Goal: Task Accomplishment & Management: Complete application form

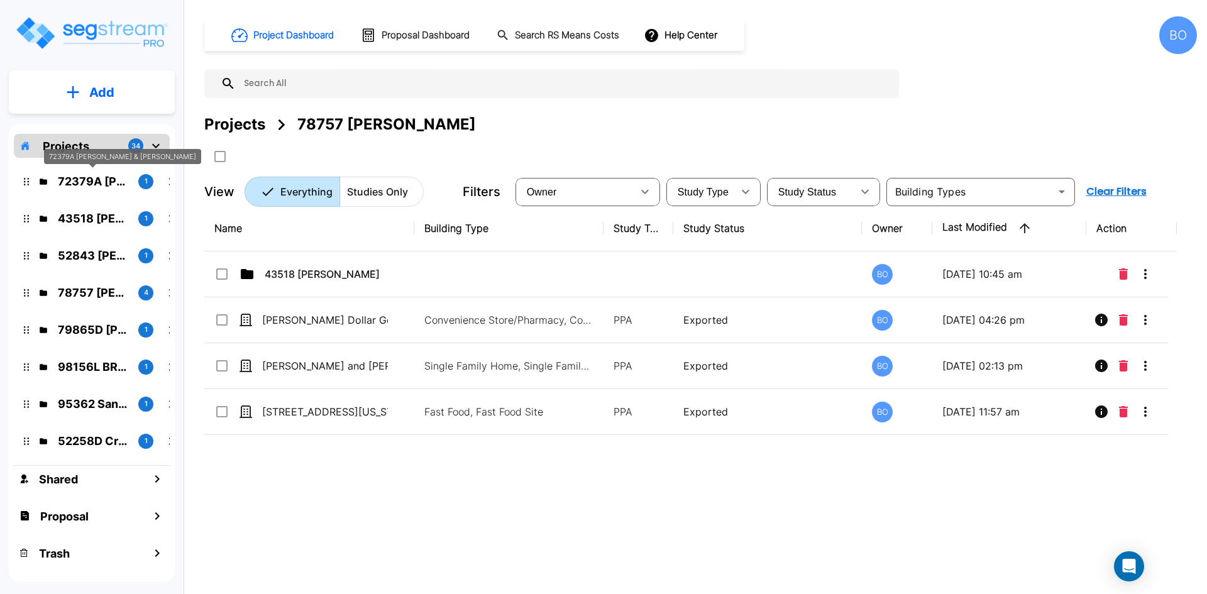
click at [72, 180] on p "72379A Hall, Joel & Andrea" at bounding box center [93, 181] width 70 height 17
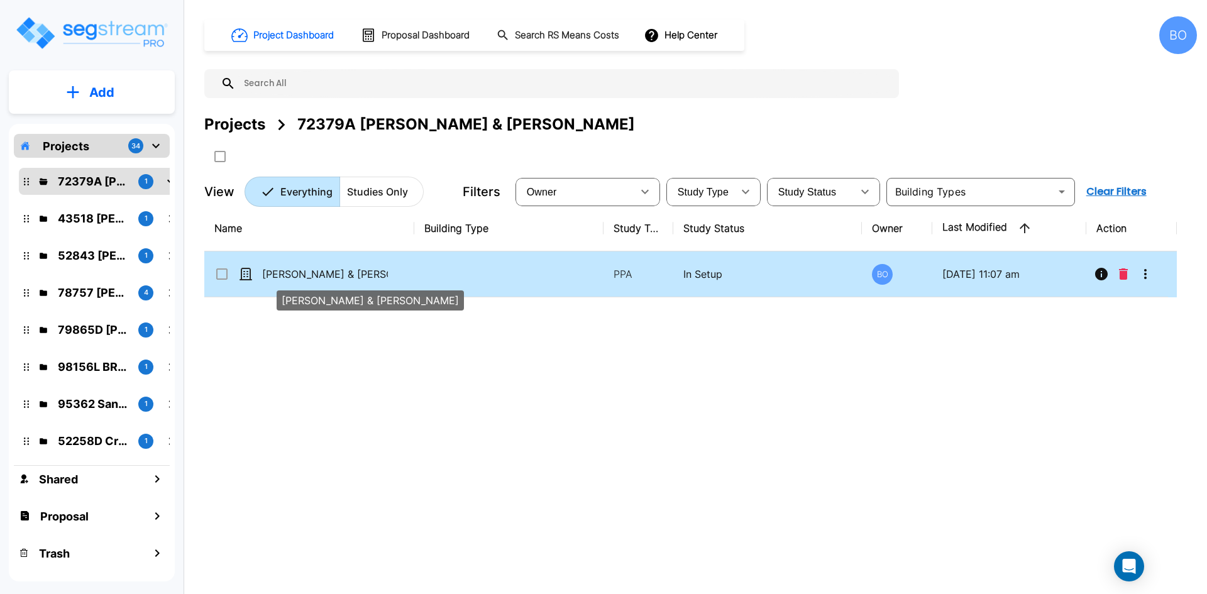
click at [319, 279] on p "[PERSON_NAME] & [PERSON_NAME]" at bounding box center [325, 274] width 126 height 15
checkbox input "false"
click at [319, 279] on p "[PERSON_NAME] & [PERSON_NAME]" at bounding box center [325, 274] width 126 height 15
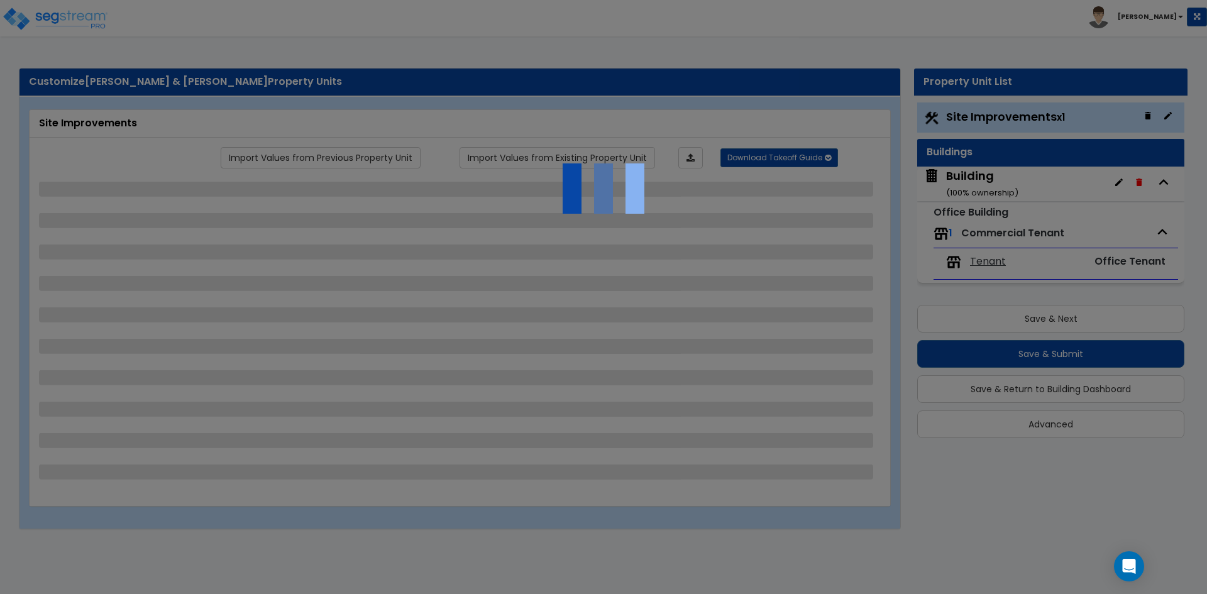
select select "2"
select select "1"
select select "2"
select select "8"
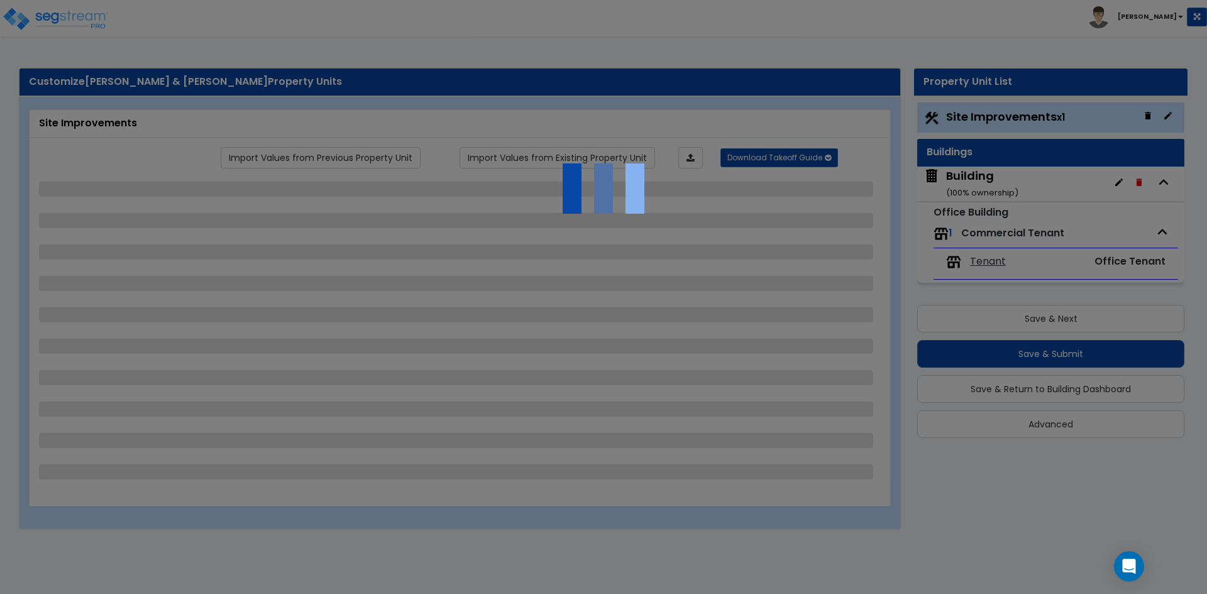
select select "3"
select select "1"
select select "4"
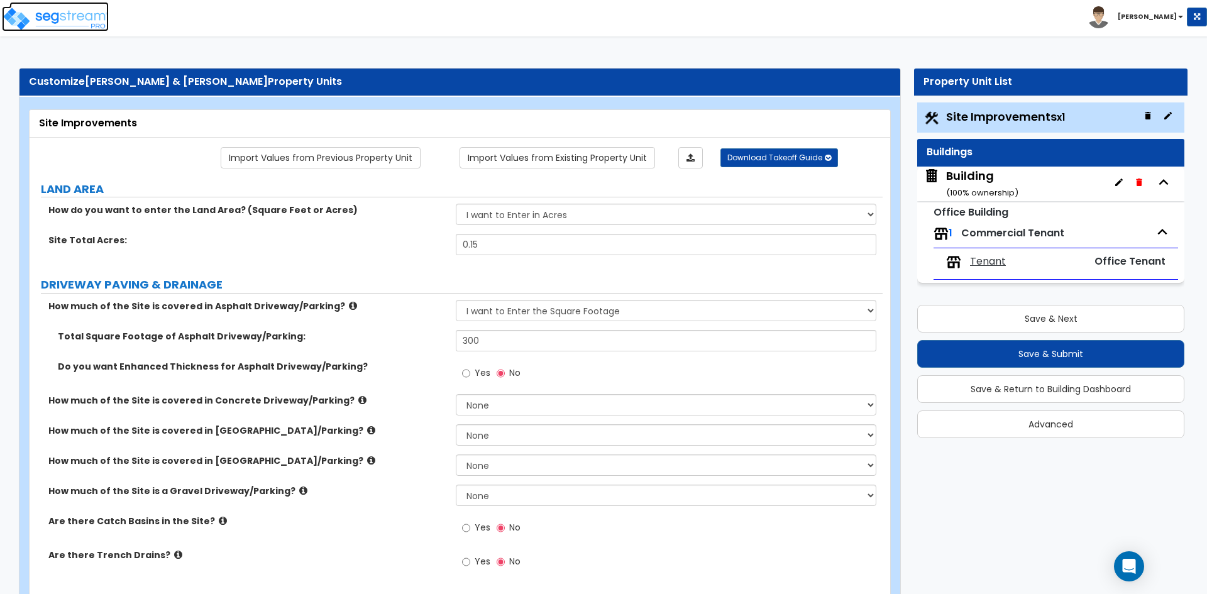
click at [18, 16] on img at bounding box center [55, 18] width 107 height 25
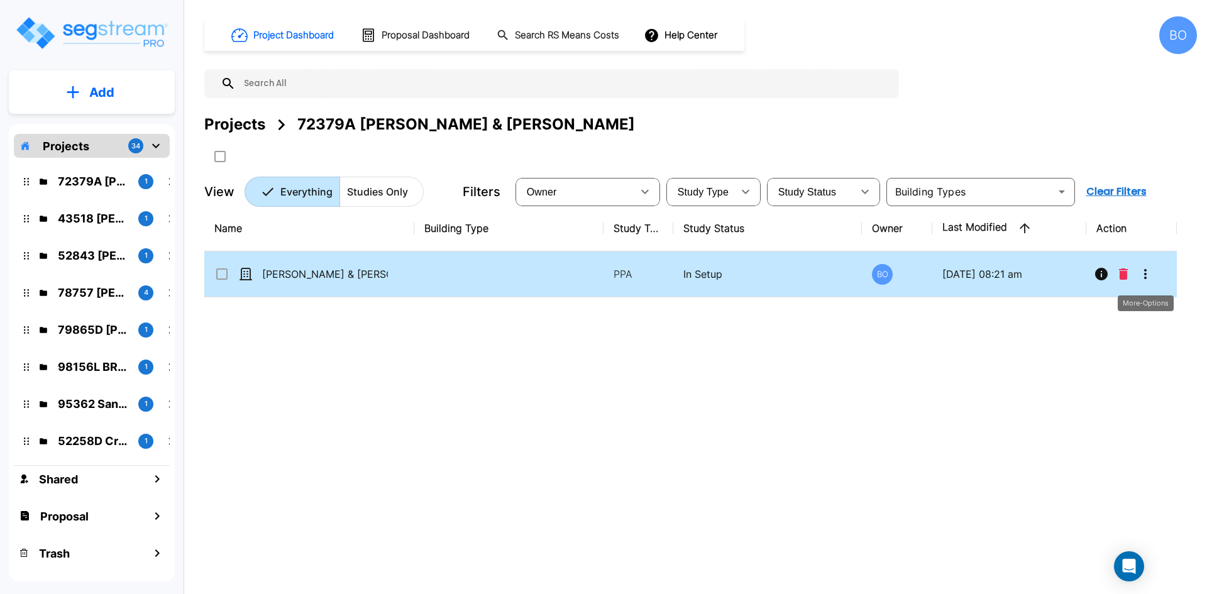
click at [1146, 276] on icon "More-Options" at bounding box center [1145, 274] width 15 height 15
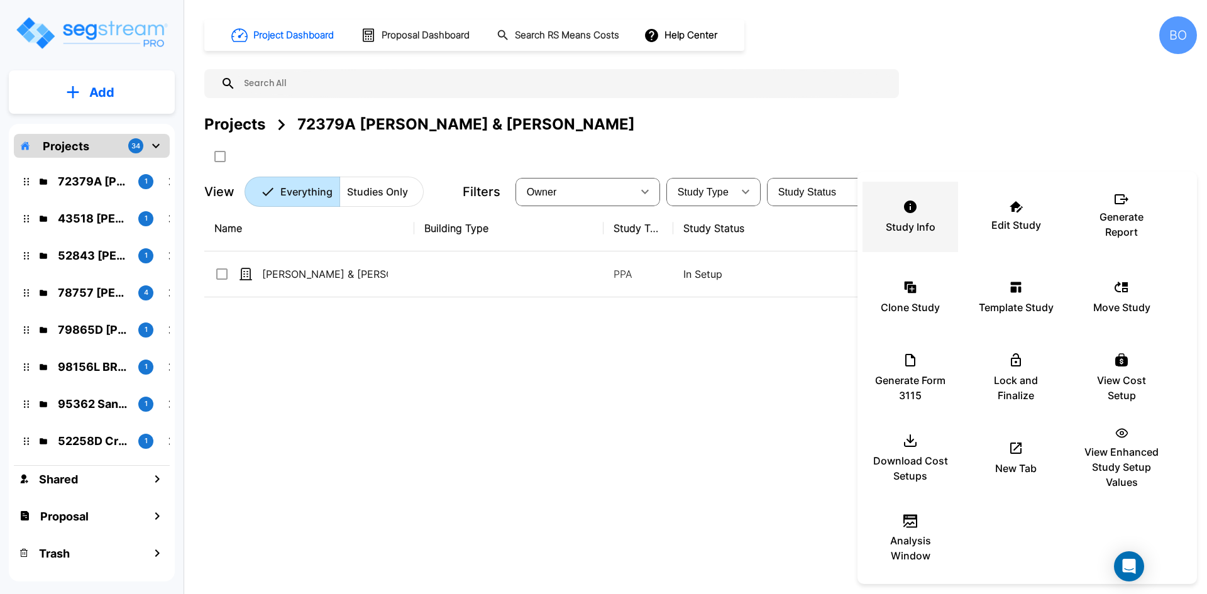
click at [903, 231] on p "Study Info" at bounding box center [911, 226] width 50 height 15
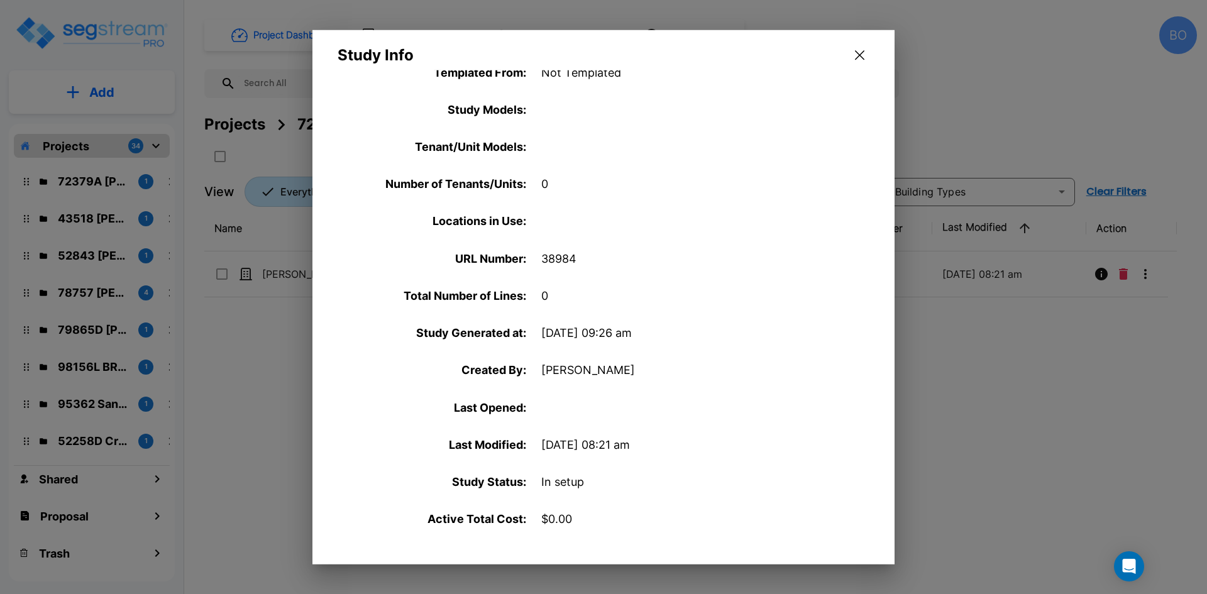
scroll to position [401, 0]
drag, startPoint x: 865, startPoint y: 53, endPoint x: 858, endPoint y: 59, distance: 9.4
click at [858, 59] on icon "button" at bounding box center [859, 55] width 9 height 10
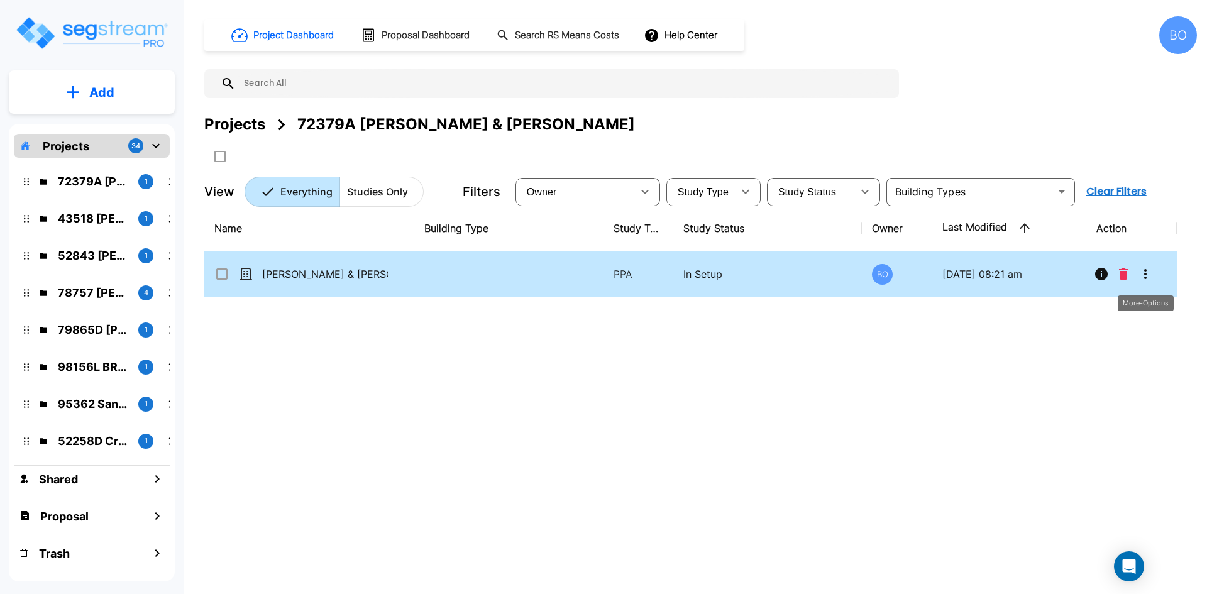
click at [1151, 280] on icon "More-Options" at bounding box center [1145, 274] width 15 height 15
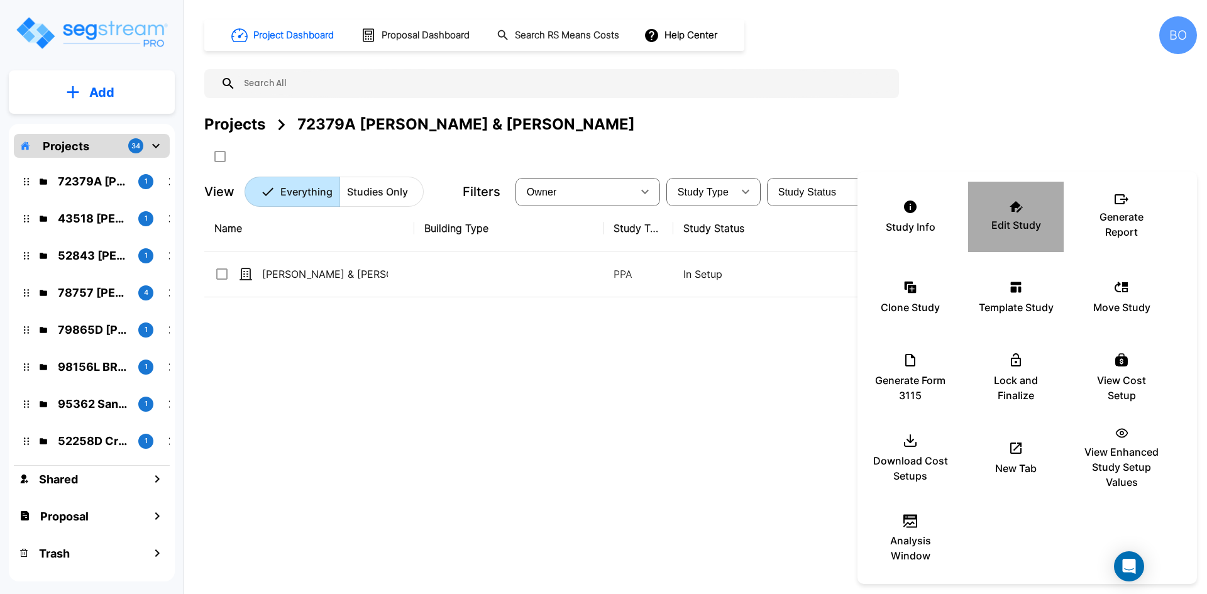
click at [1025, 232] on p "Edit Study" at bounding box center [1017, 225] width 50 height 15
click at [226, 275] on div at bounding box center [603, 297] width 1207 height 594
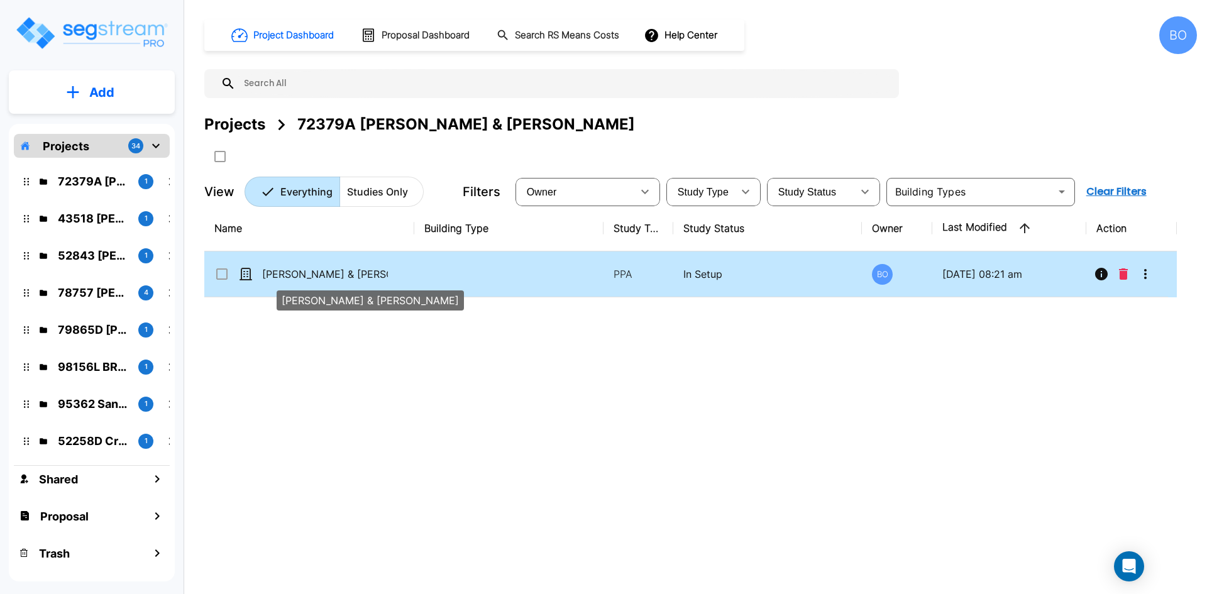
click at [304, 277] on p "[PERSON_NAME] & [PERSON_NAME]" at bounding box center [325, 274] width 126 height 15
checkbox input "true"
click at [304, 277] on p "[PERSON_NAME] & [PERSON_NAME]" at bounding box center [325, 274] width 126 height 15
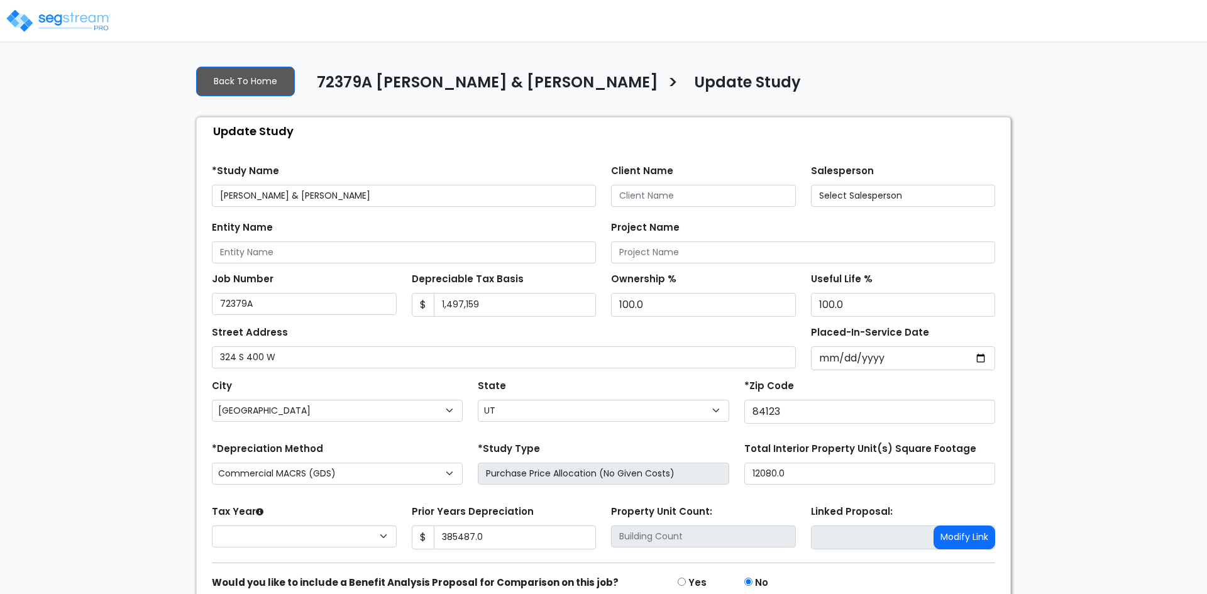
select select "UT"
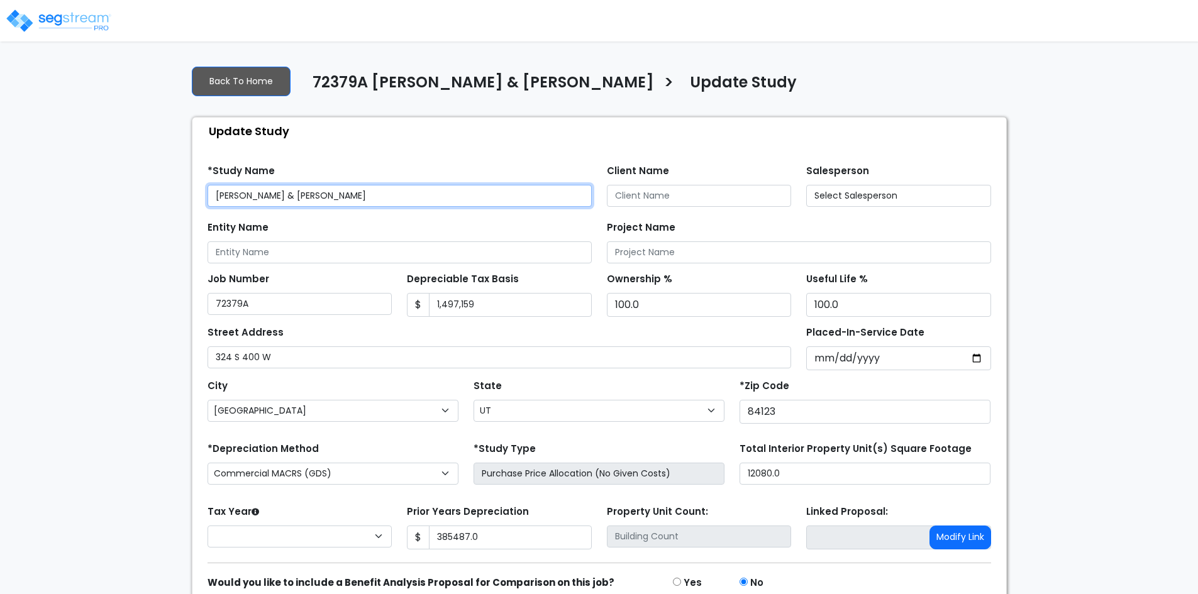
type input "385,487.0"
select select "2024"
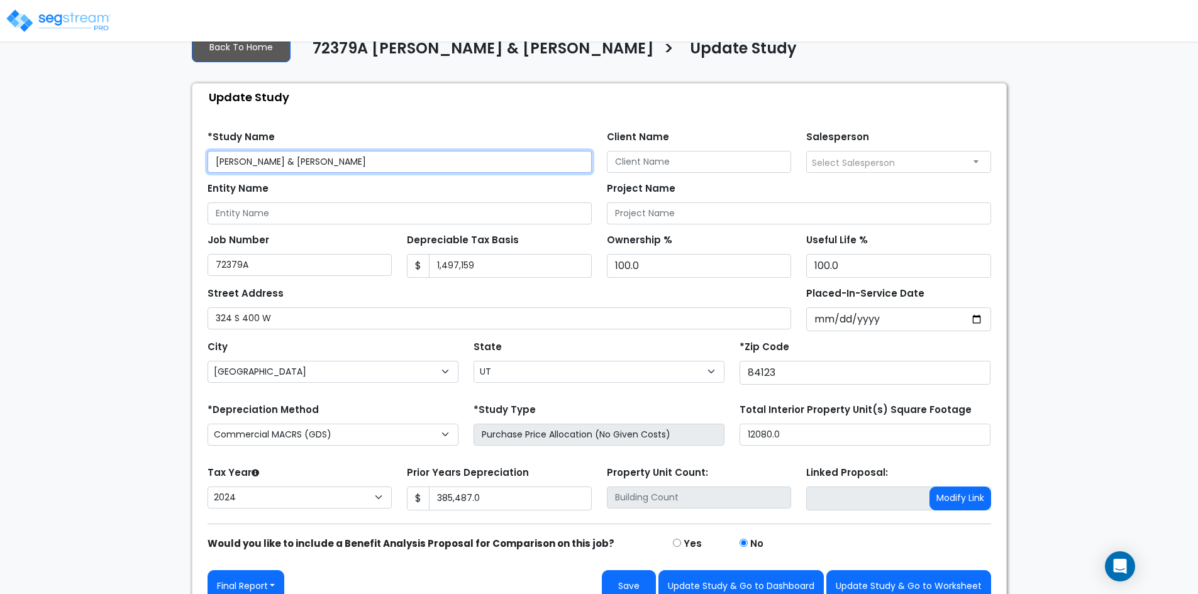
scroll to position [53, 0]
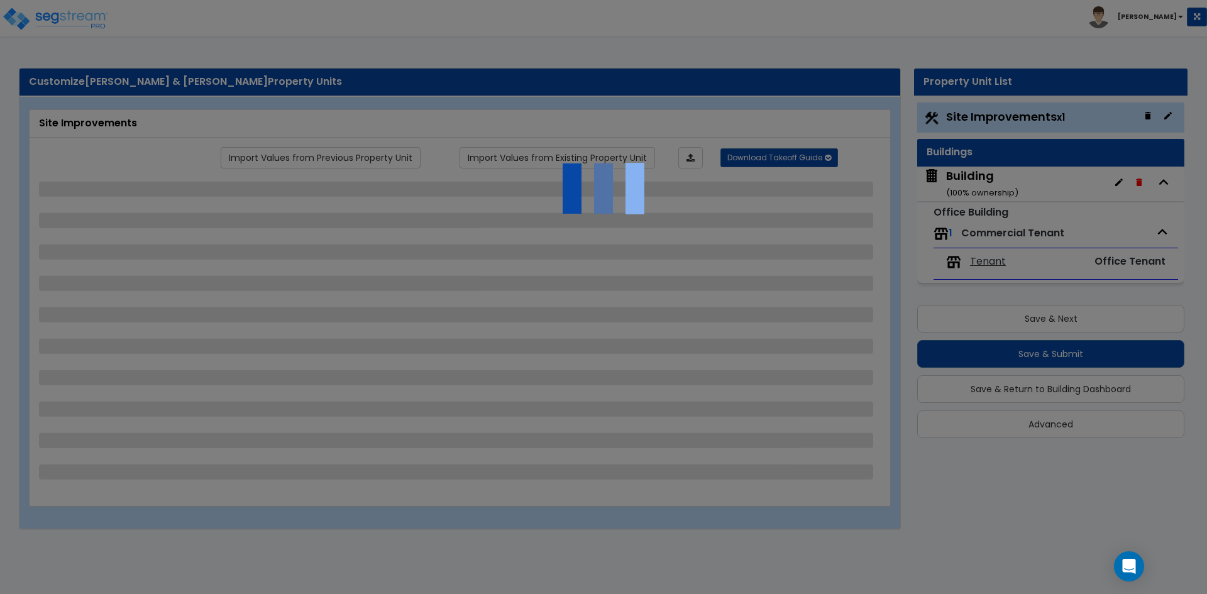
select select "2"
select select "1"
select select "2"
select select "8"
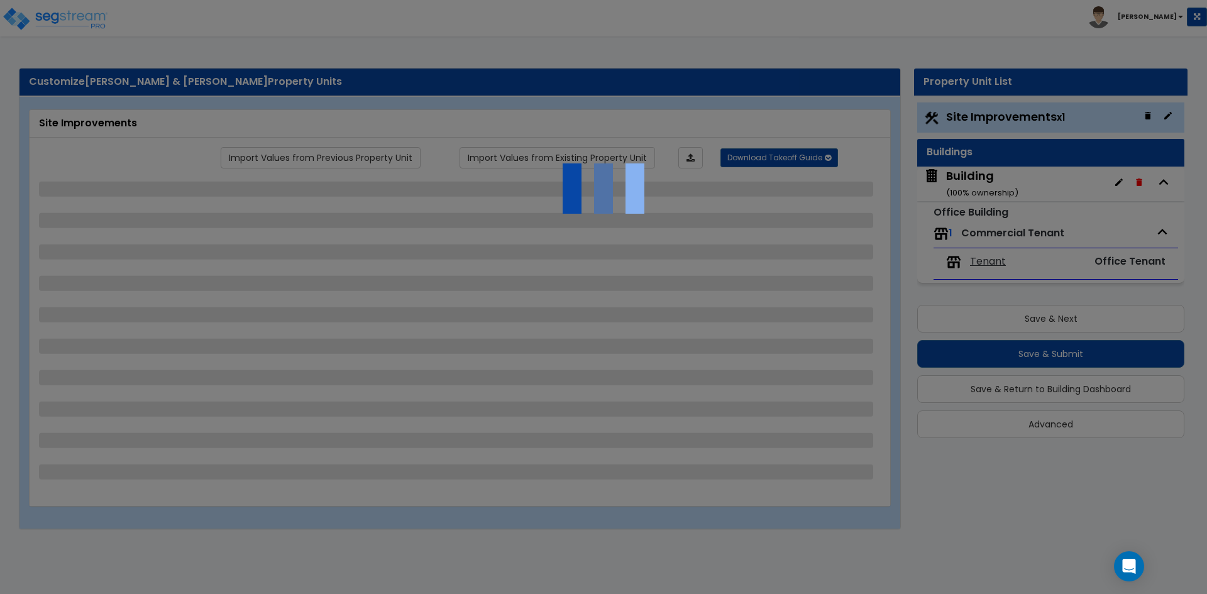
select select "3"
select select "1"
select select "4"
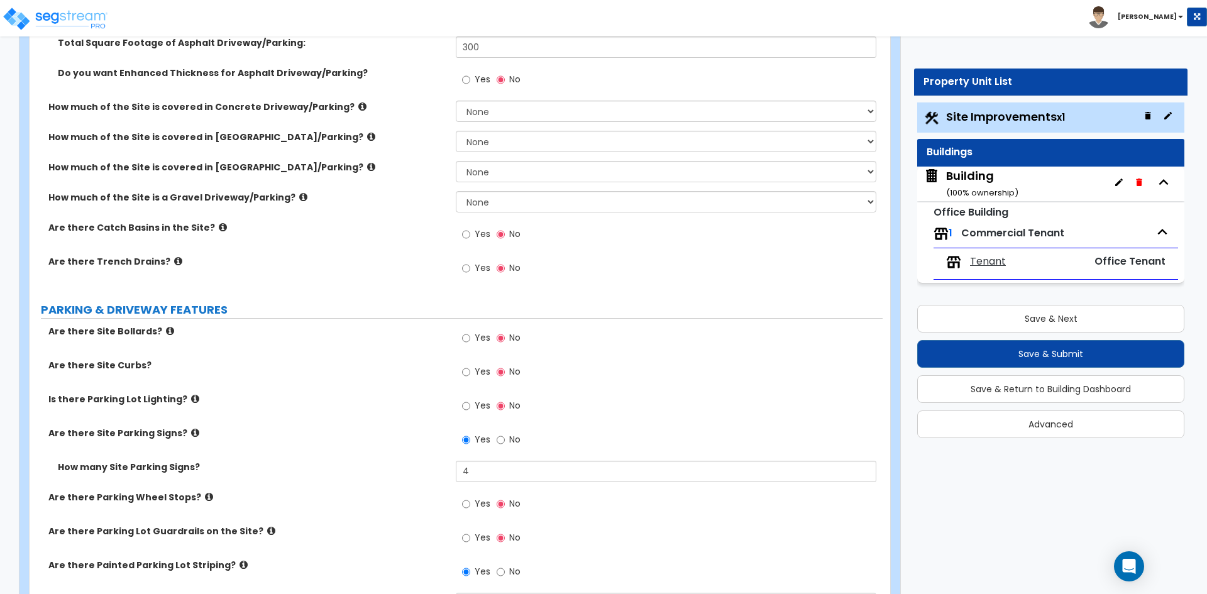
scroll to position [503, 0]
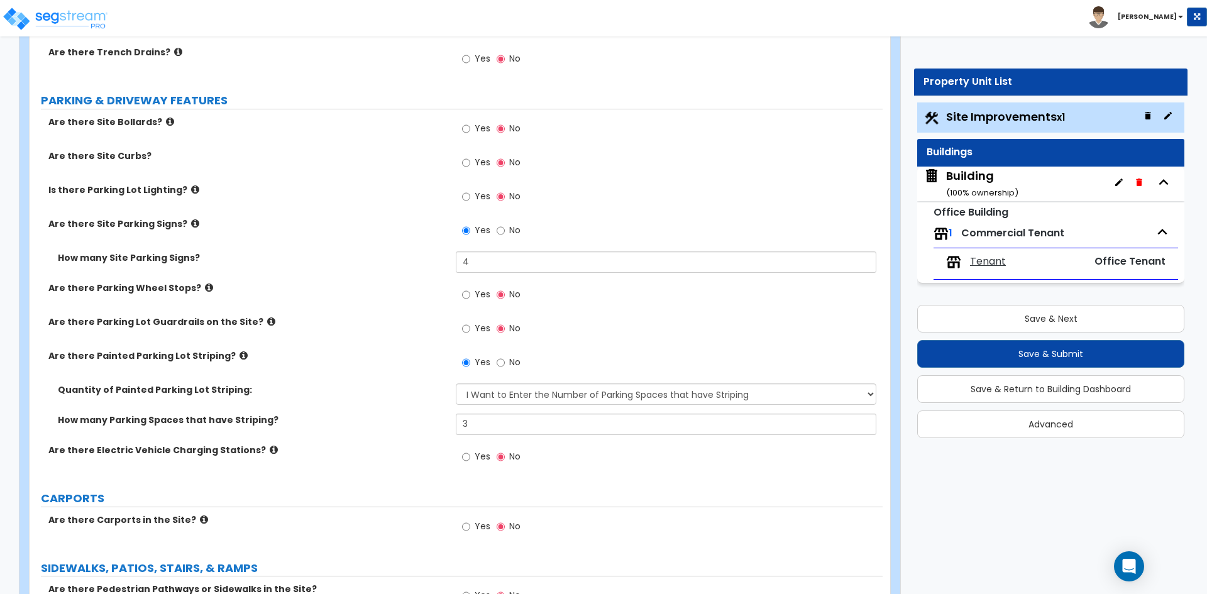
click at [267, 323] on icon at bounding box center [271, 321] width 8 height 9
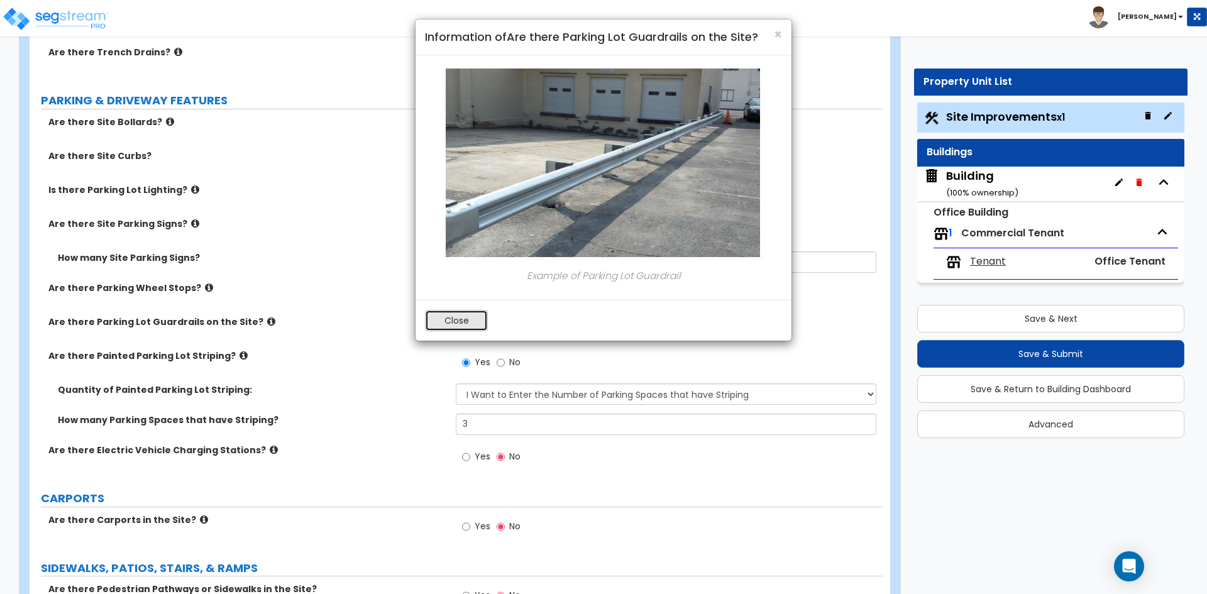
click at [472, 320] on button "Close" at bounding box center [456, 320] width 63 height 21
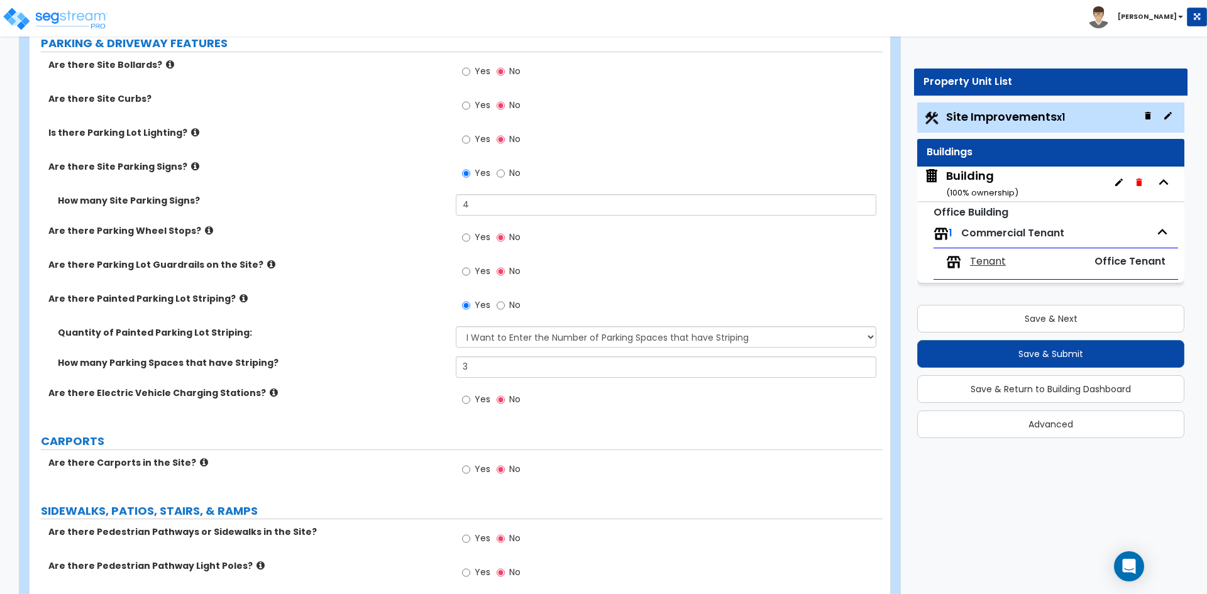
scroll to position [692, 0]
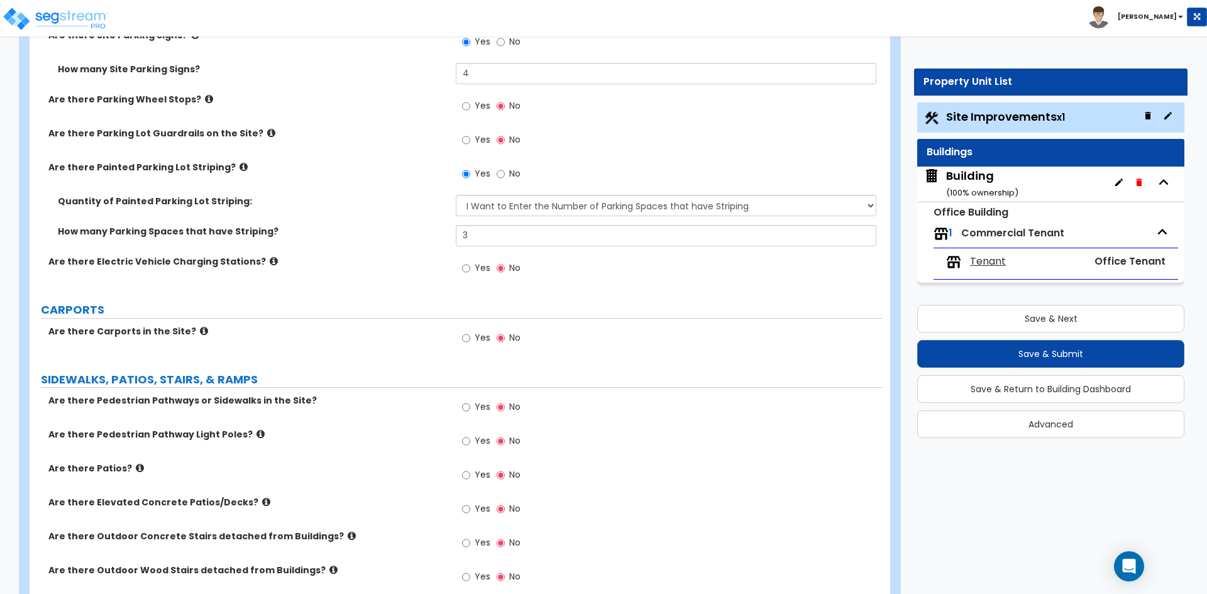
click at [262, 502] on icon at bounding box center [266, 501] width 8 height 9
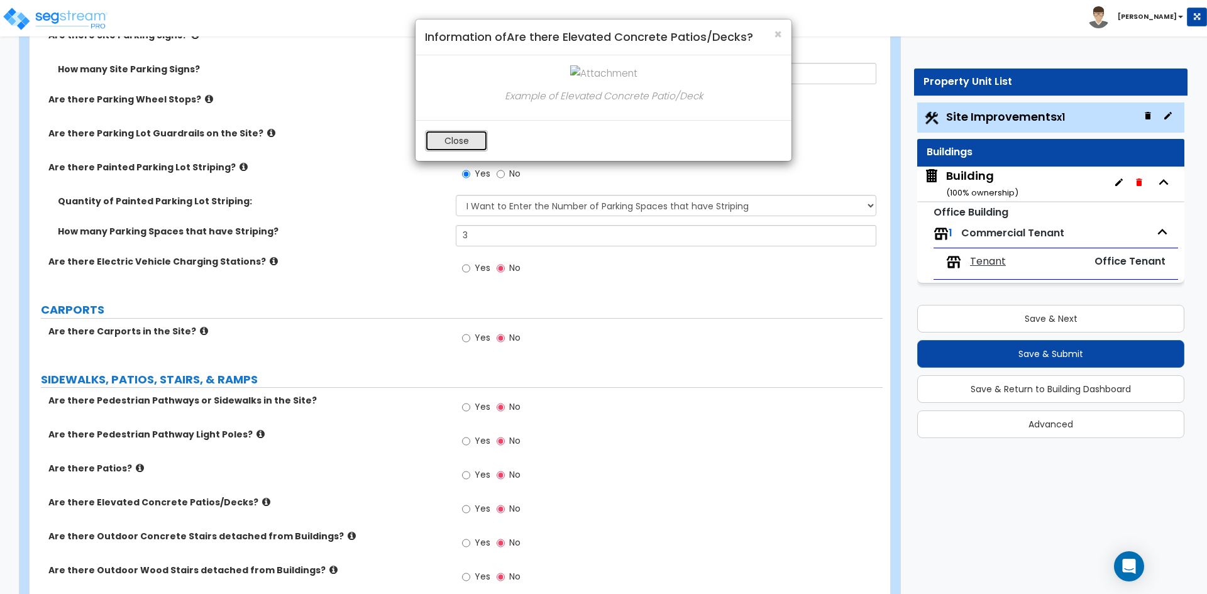
click at [462, 138] on button "Close" at bounding box center [456, 140] width 63 height 21
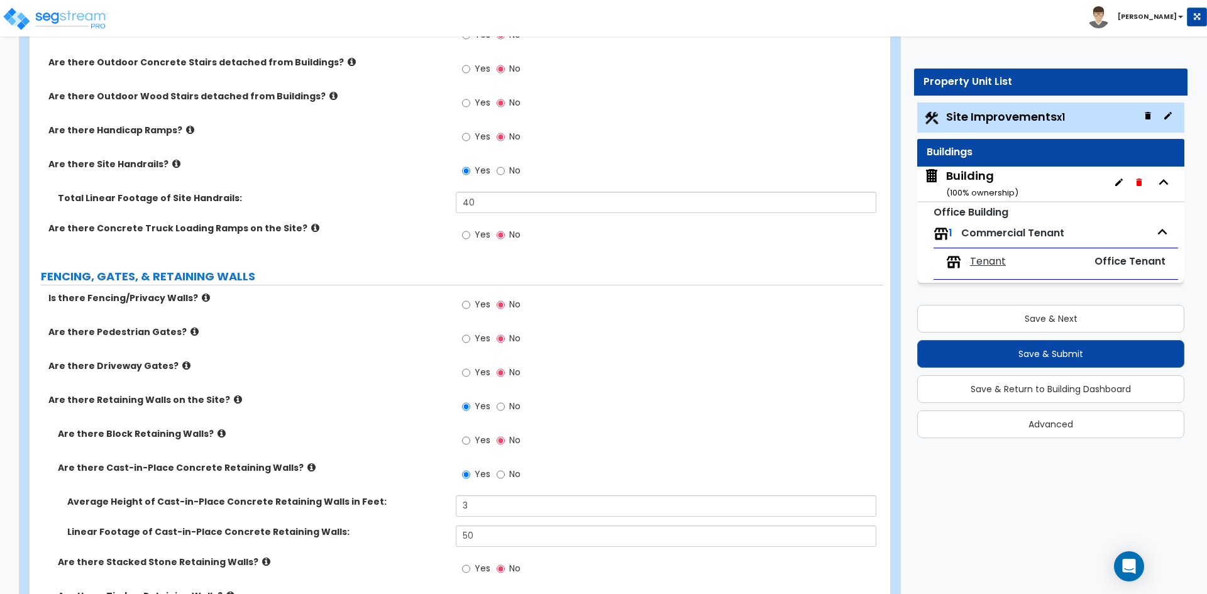
scroll to position [1195, 0]
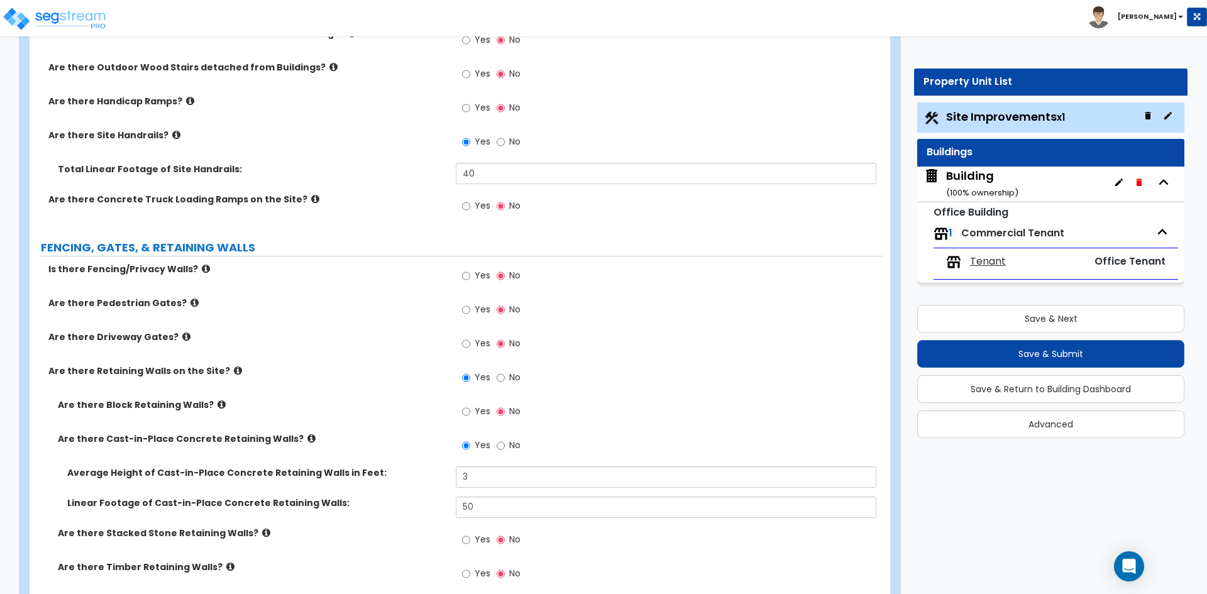
click at [307, 437] on icon at bounding box center [311, 438] width 8 height 9
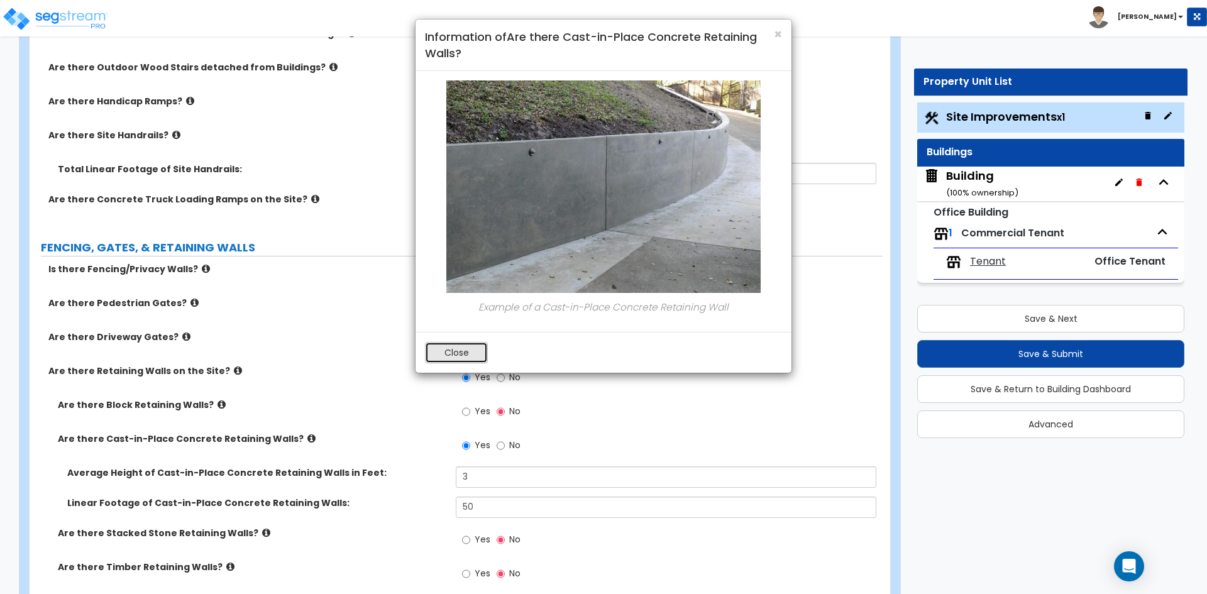
click at [484, 348] on button "Close" at bounding box center [456, 352] width 63 height 21
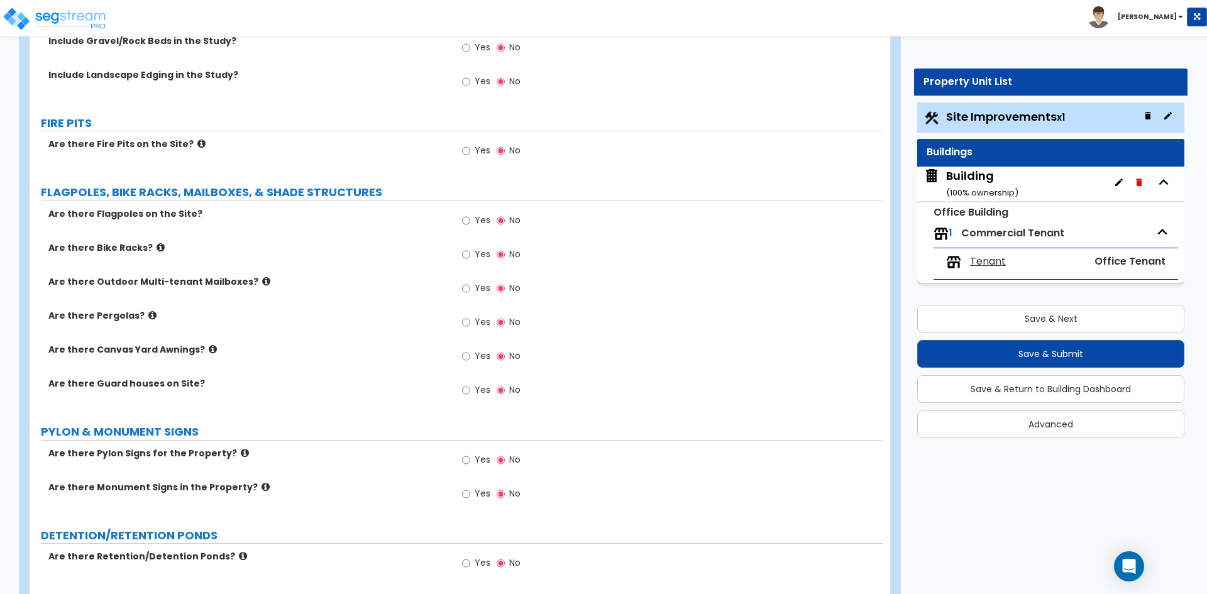
scroll to position [2264, 0]
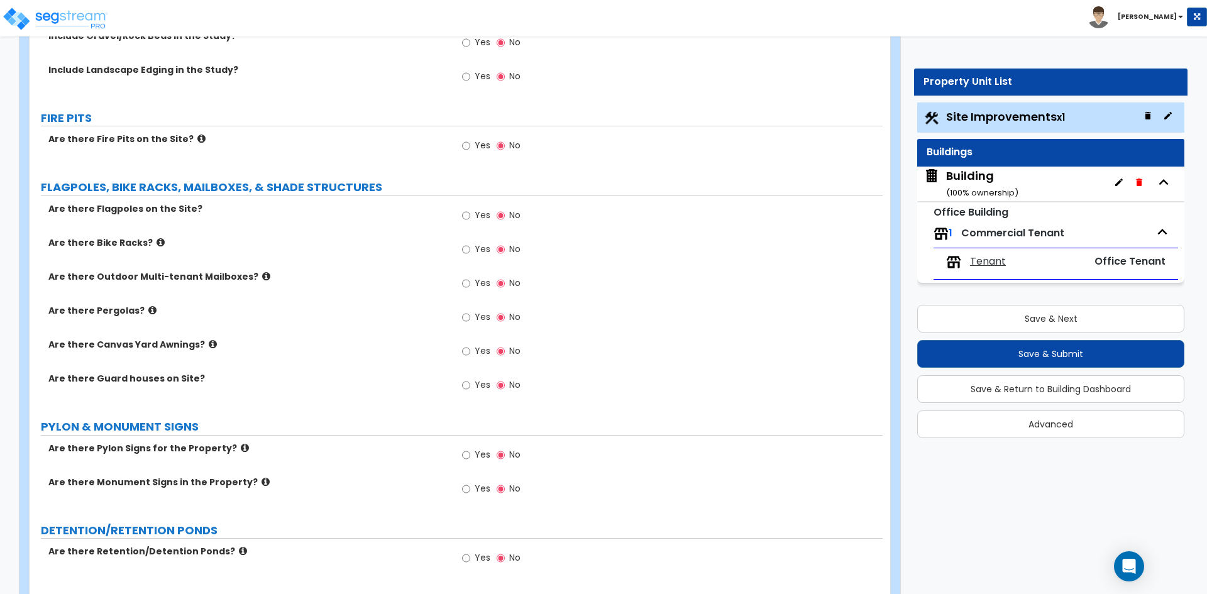
click at [262, 275] on icon at bounding box center [266, 276] width 8 height 9
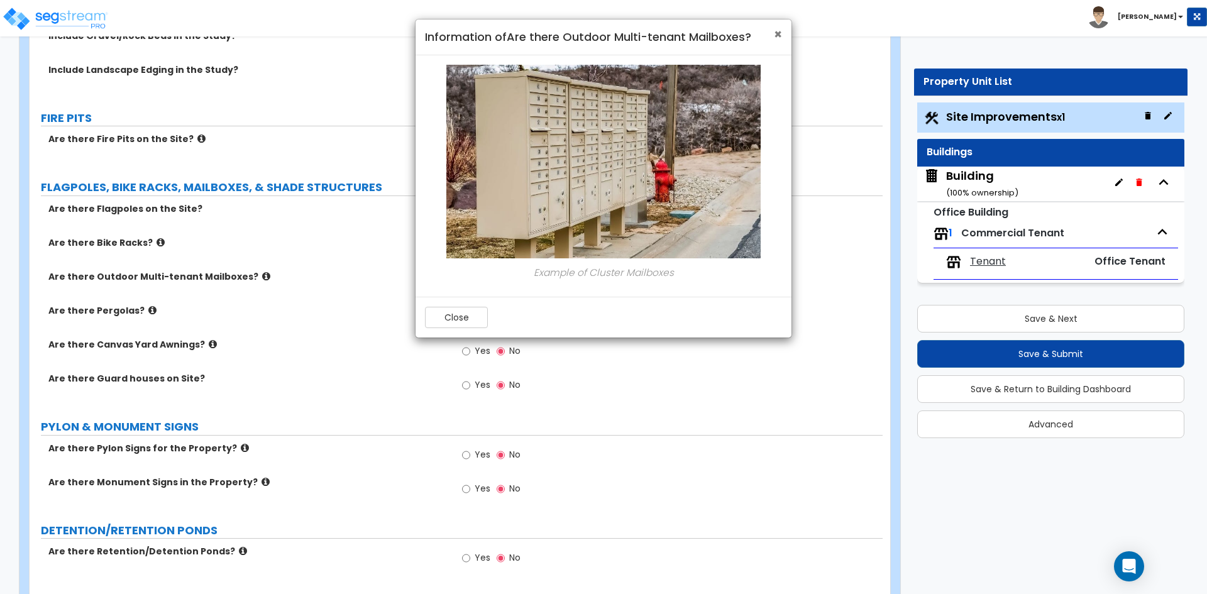
click at [780, 36] on span "×" at bounding box center [778, 34] width 8 height 18
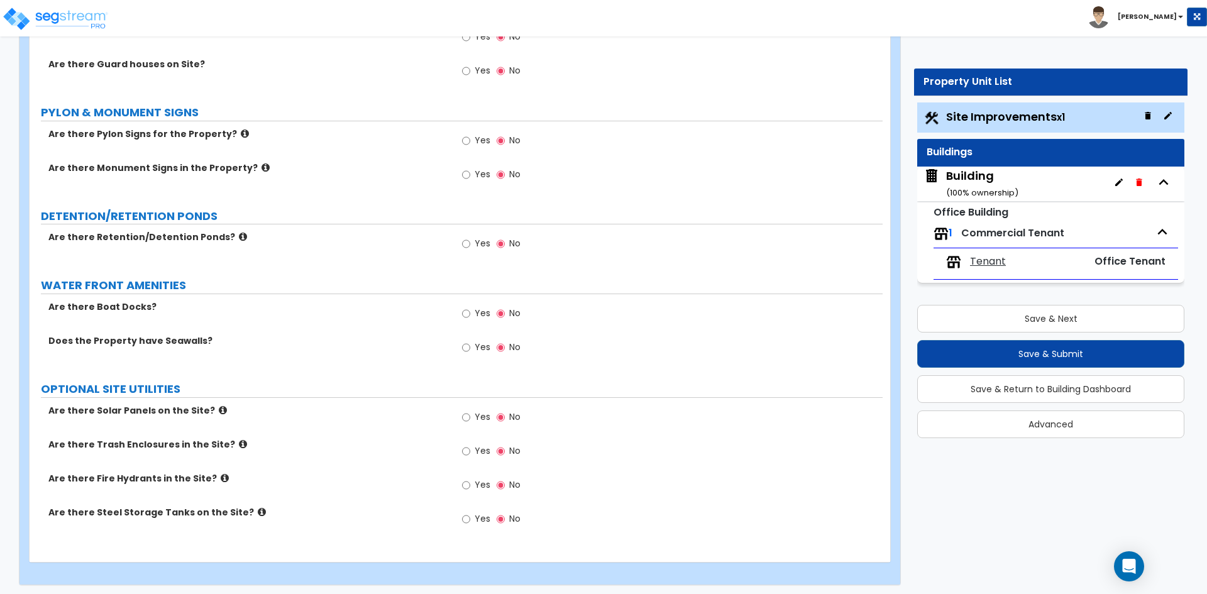
scroll to position [2582, 0]
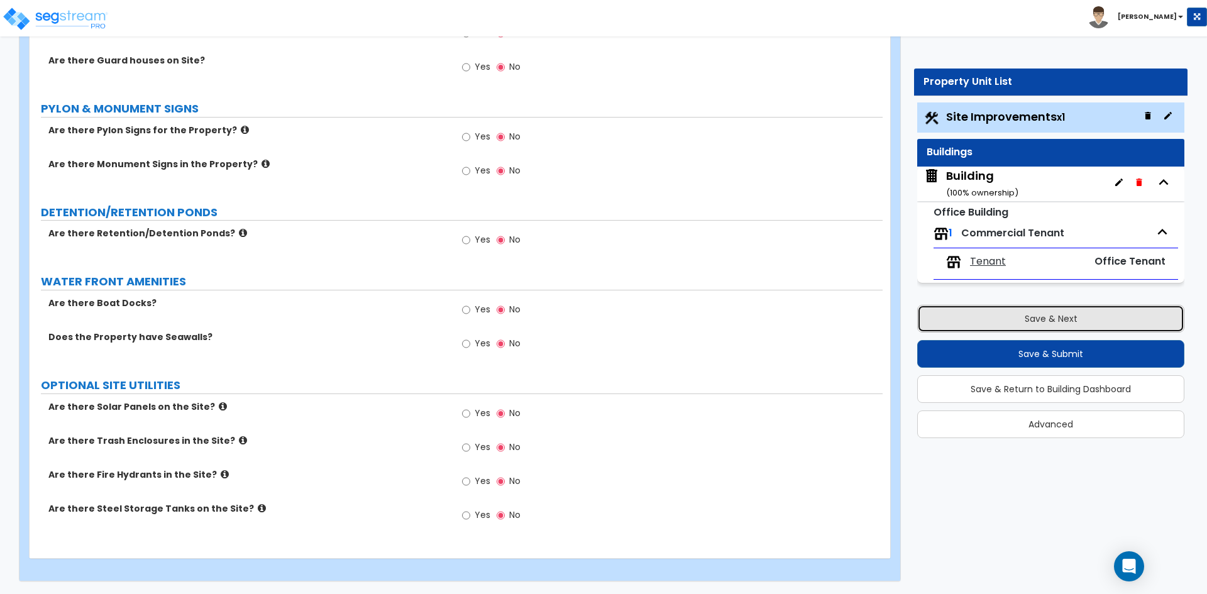
click at [1047, 323] on button "Save & Next" at bounding box center [1050, 319] width 267 height 28
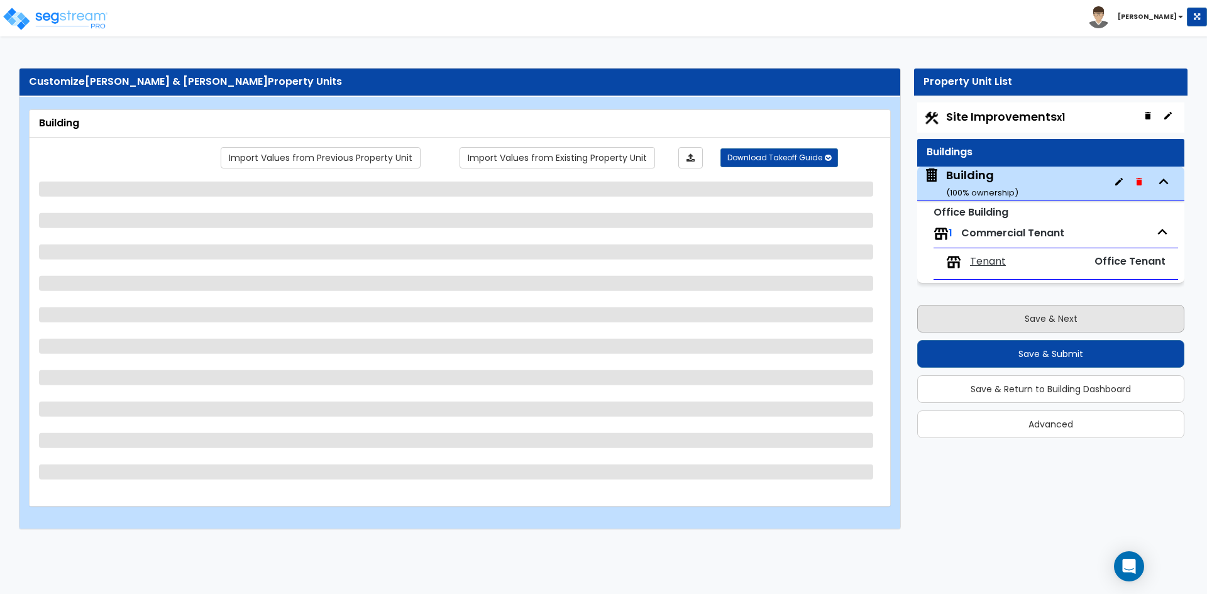
scroll to position [0, 0]
select select "5"
select select "1"
select select "2"
select select "3"
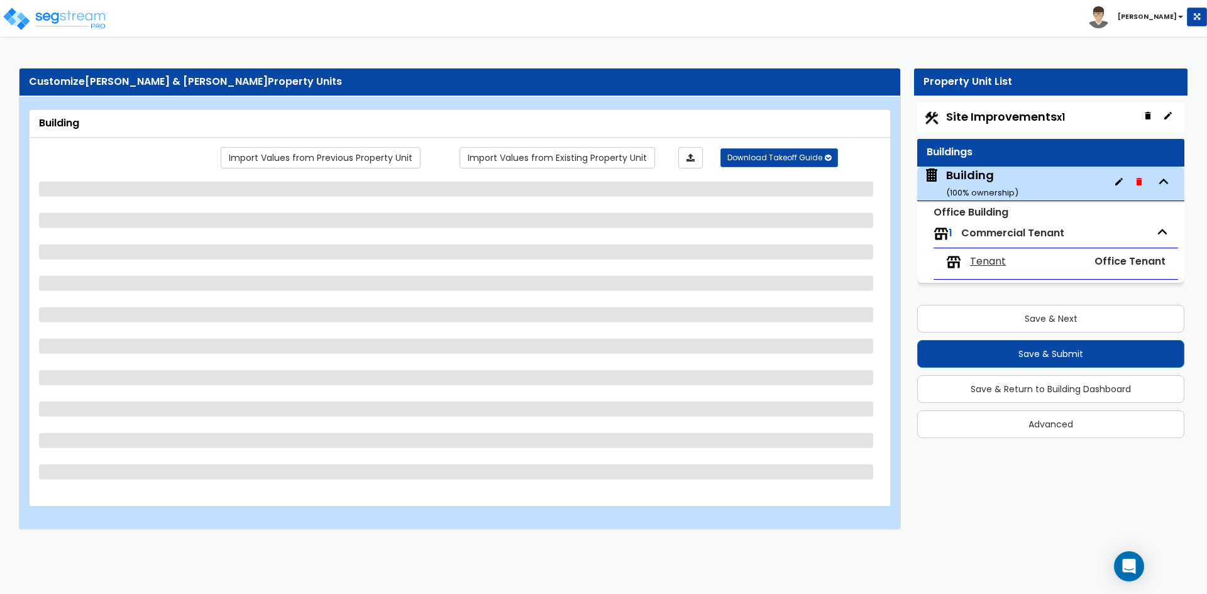
select select "13"
select select "3"
select select "5"
select select "2"
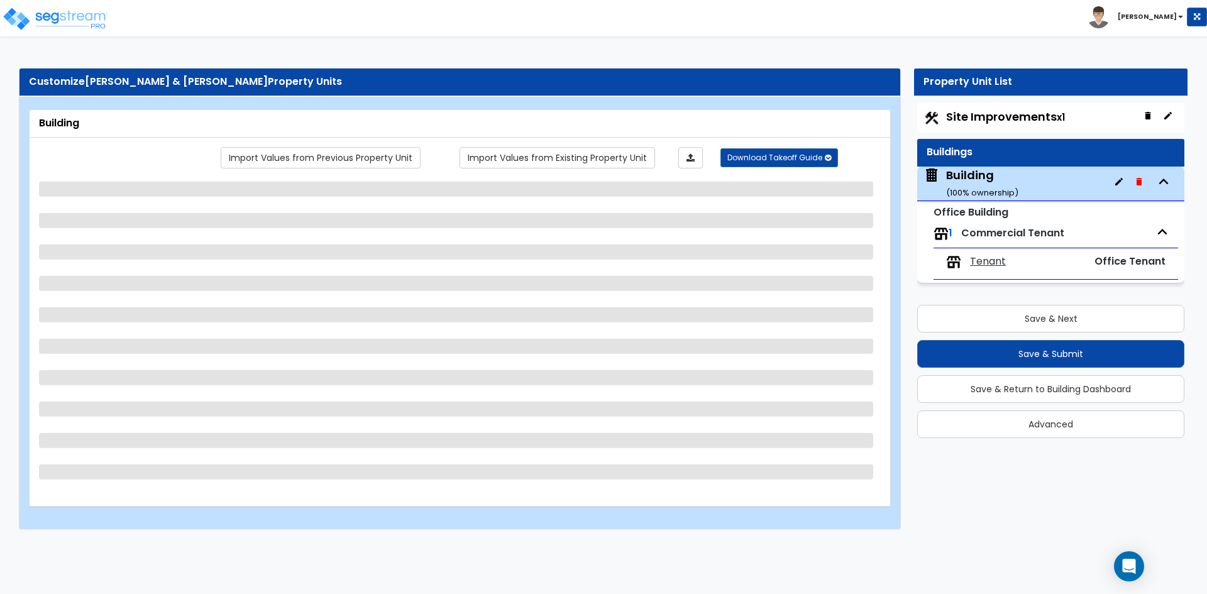
select select "1"
select select "2"
select select "3"
select select "5"
select select "1"
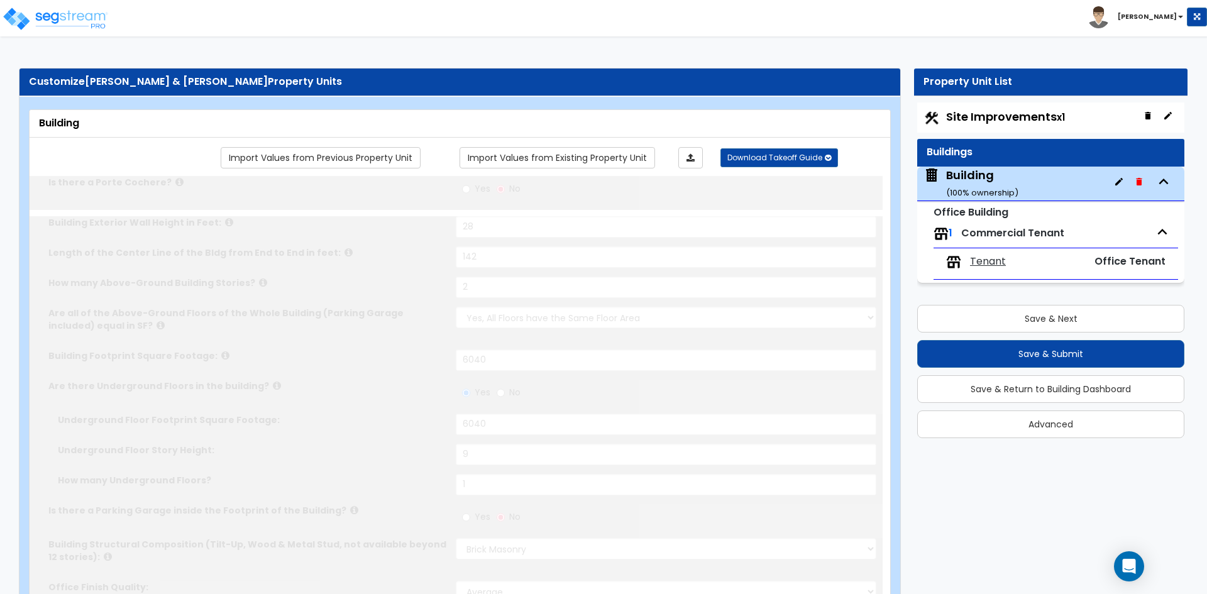
type input "2651"
radio input "true"
select select "2"
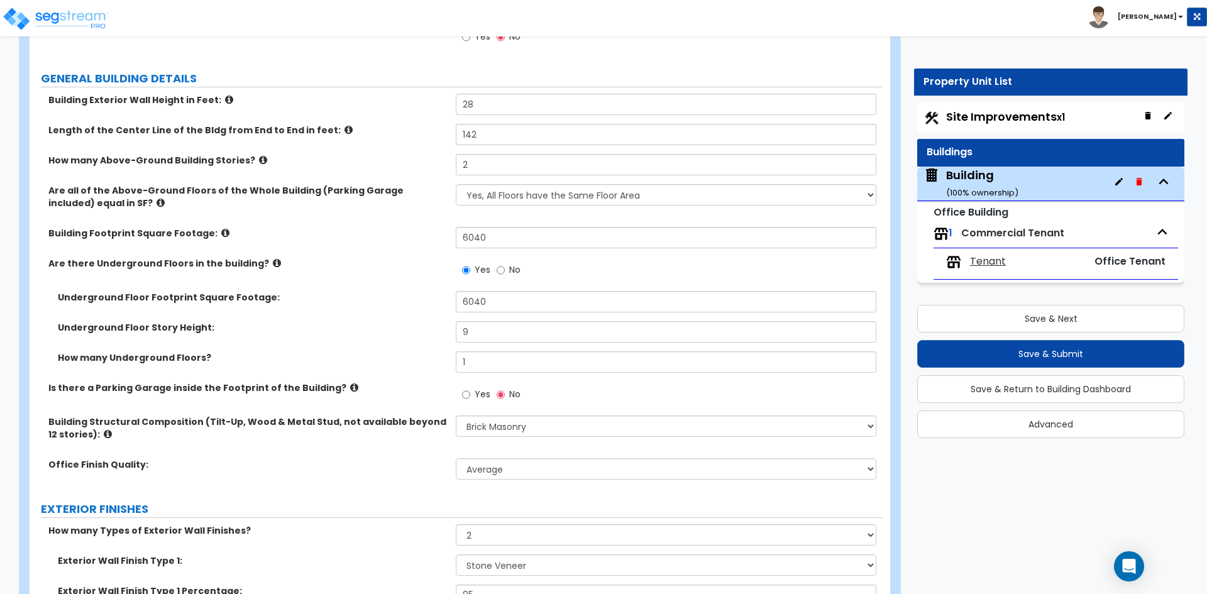
scroll to position [189, 0]
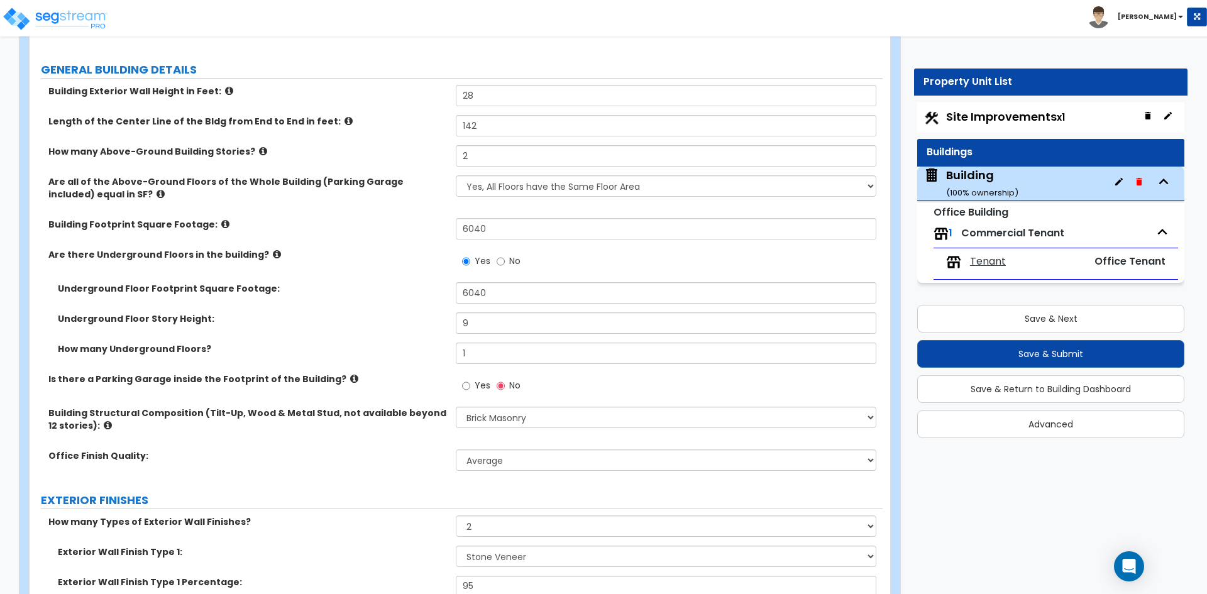
click at [273, 257] on icon at bounding box center [277, 254] width 8 height 9
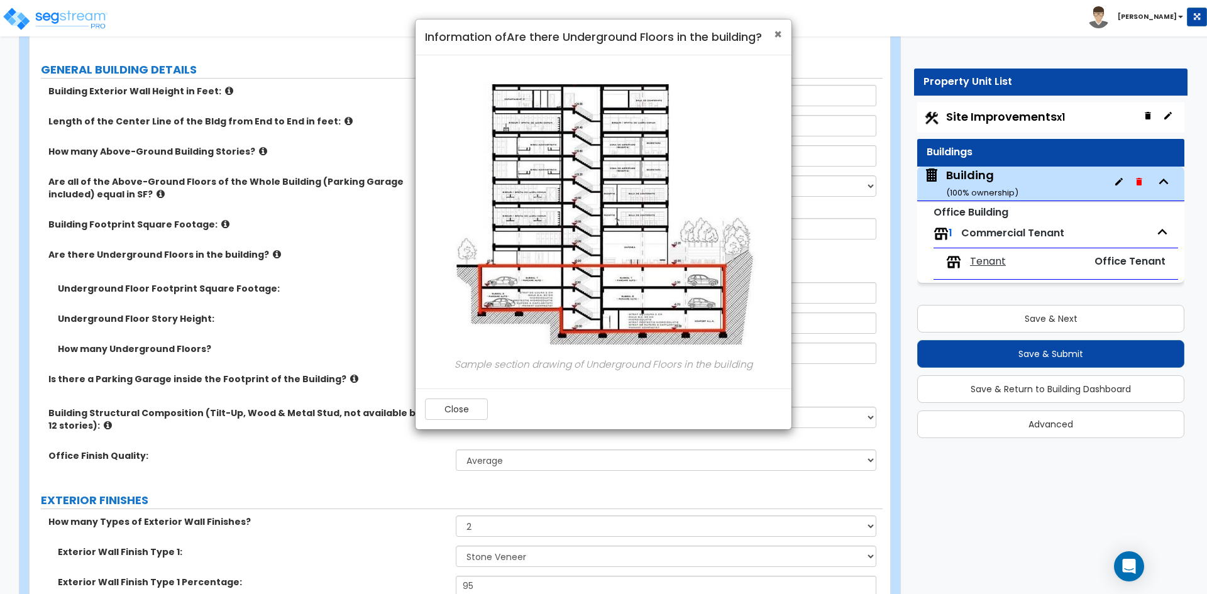
click at [776, 32] on span "×" at bounding box center [778, 34] width 8 height 18
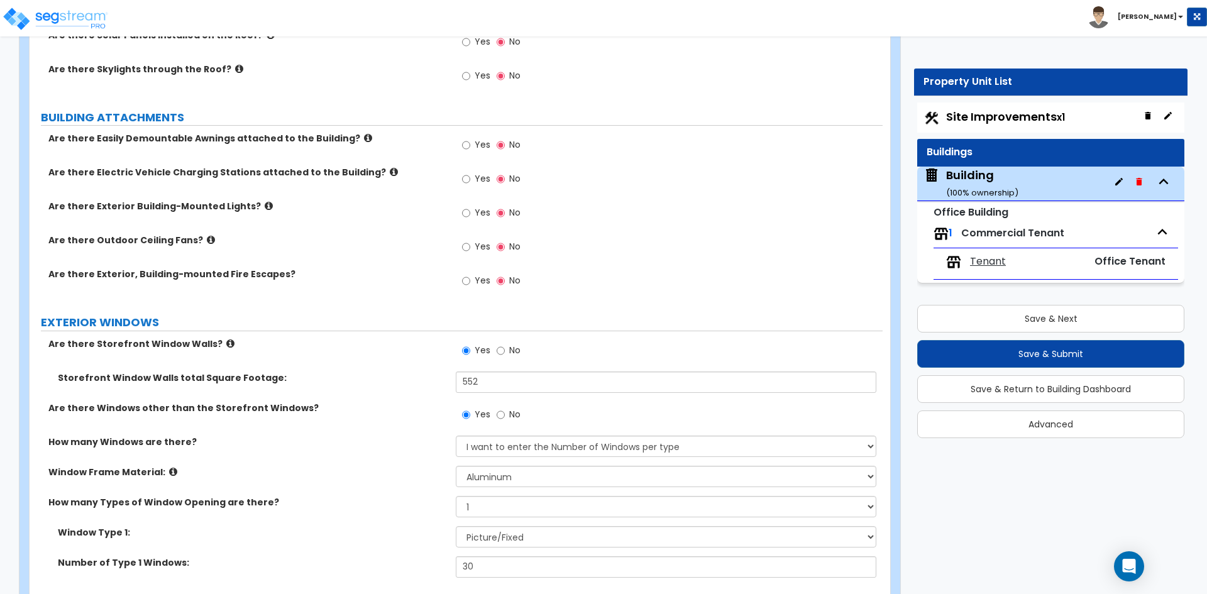
scroll to position [1132, 0]
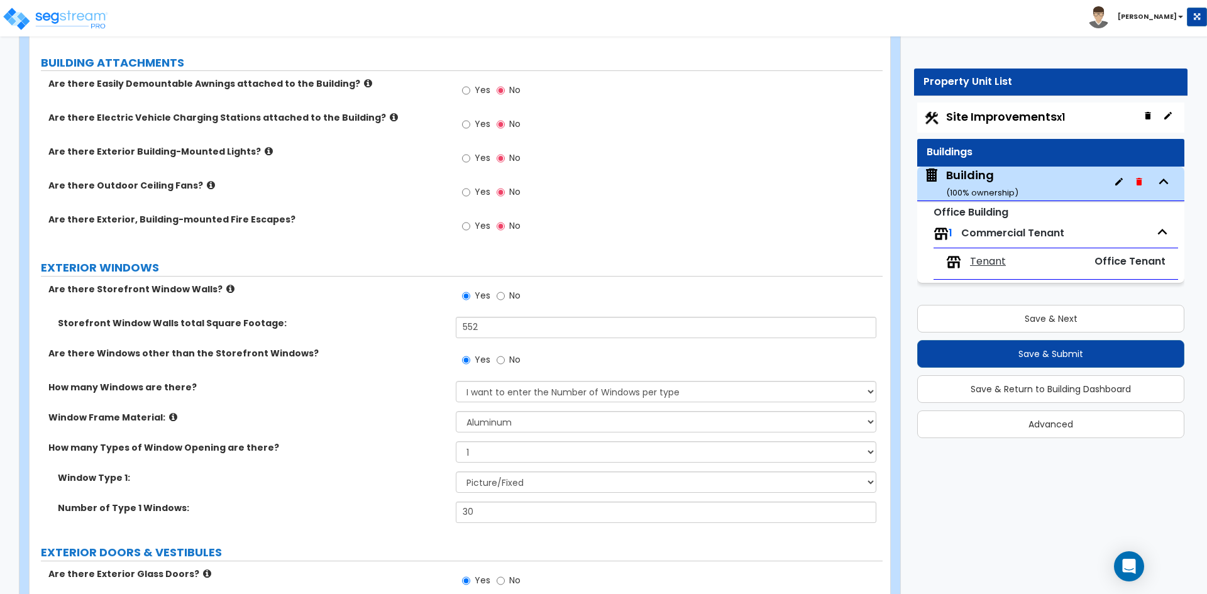
click at [226, 290] on icon at bounding box center [230, 288] width 8 height 9
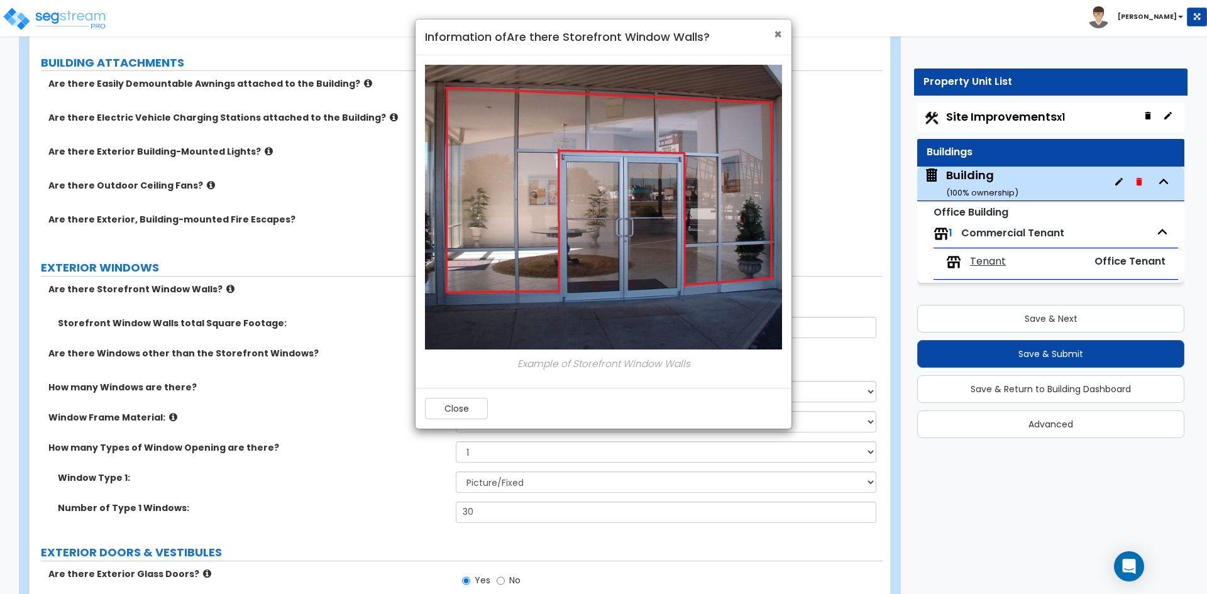
click at [779, 31] on span "×" at bounding box center [778, 34] width 8 height 18
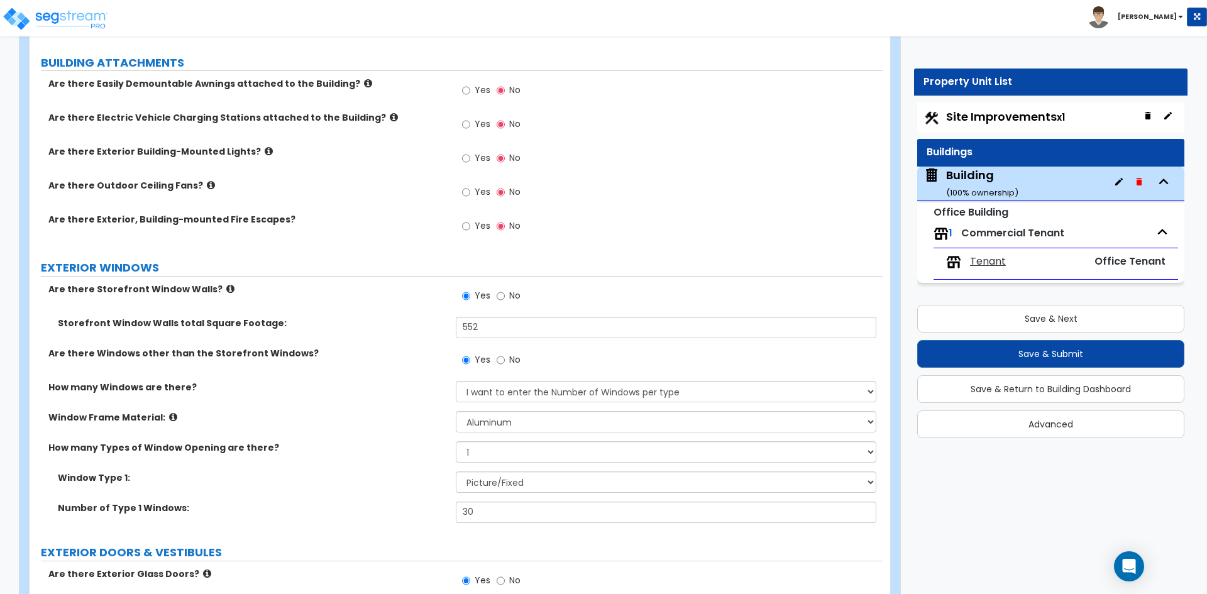
click at [169, 420] on icon at bounding box center [173, 416] width 8 height 9
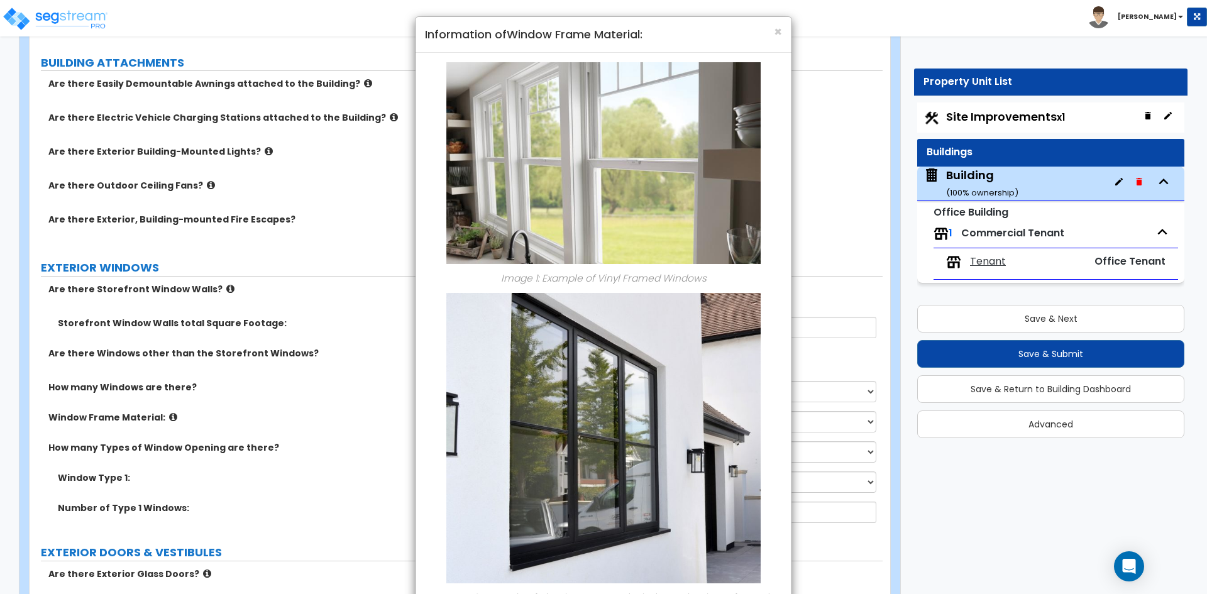
scroll to position [0, 0]
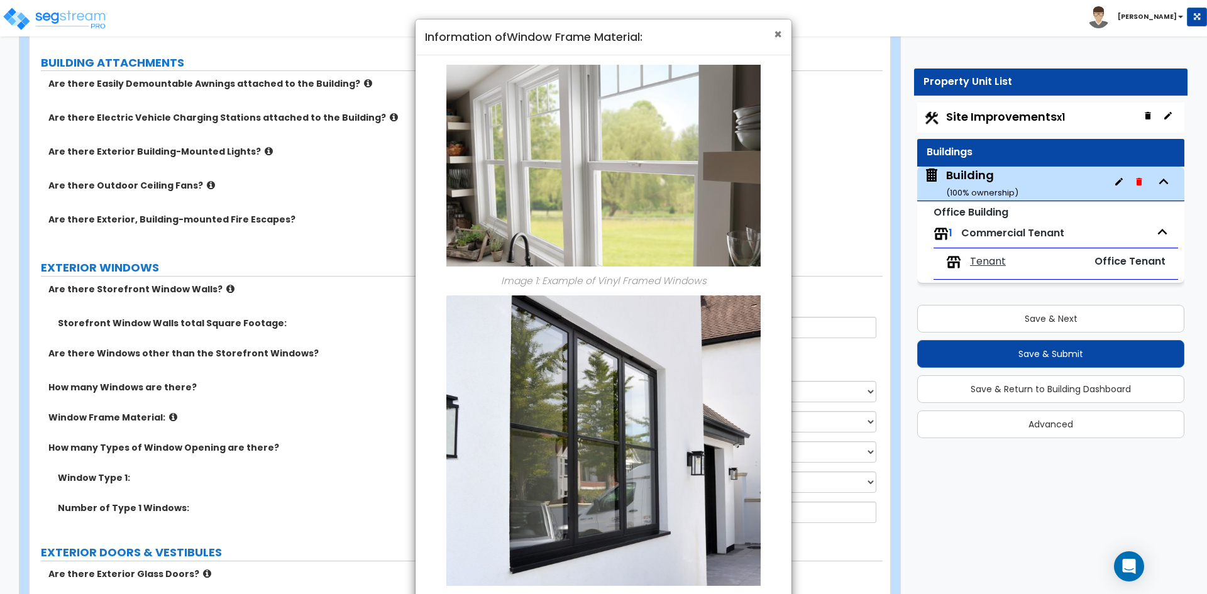
click at [780, 31] on span "×" at bounding box center [778, 34] width 8 height 18
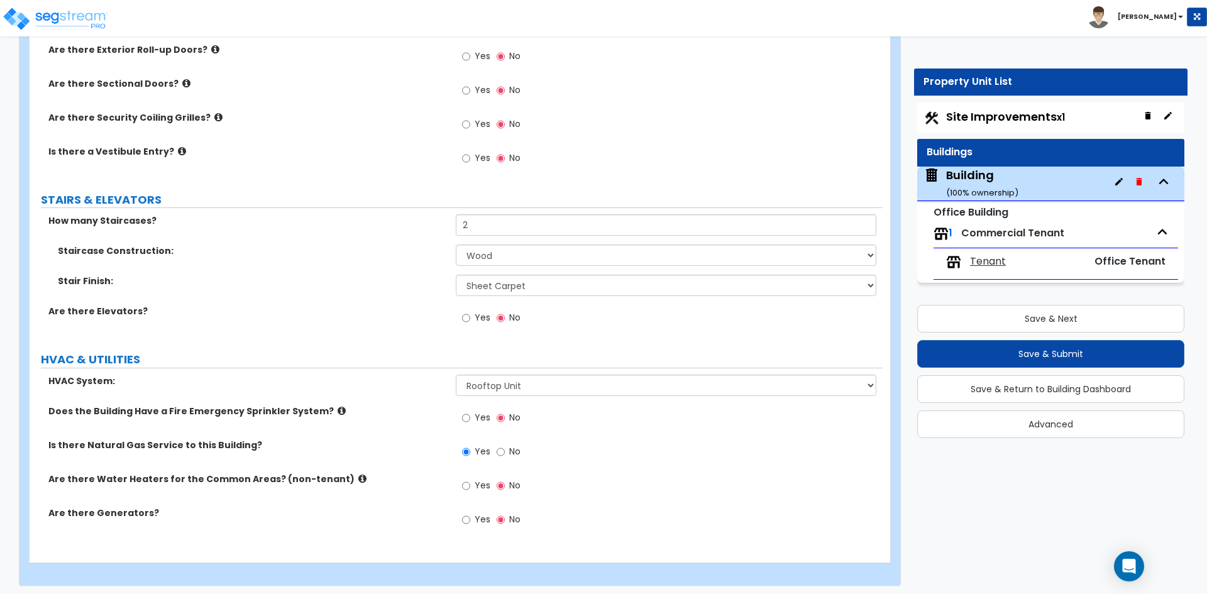
scroll to position [1947, 0]
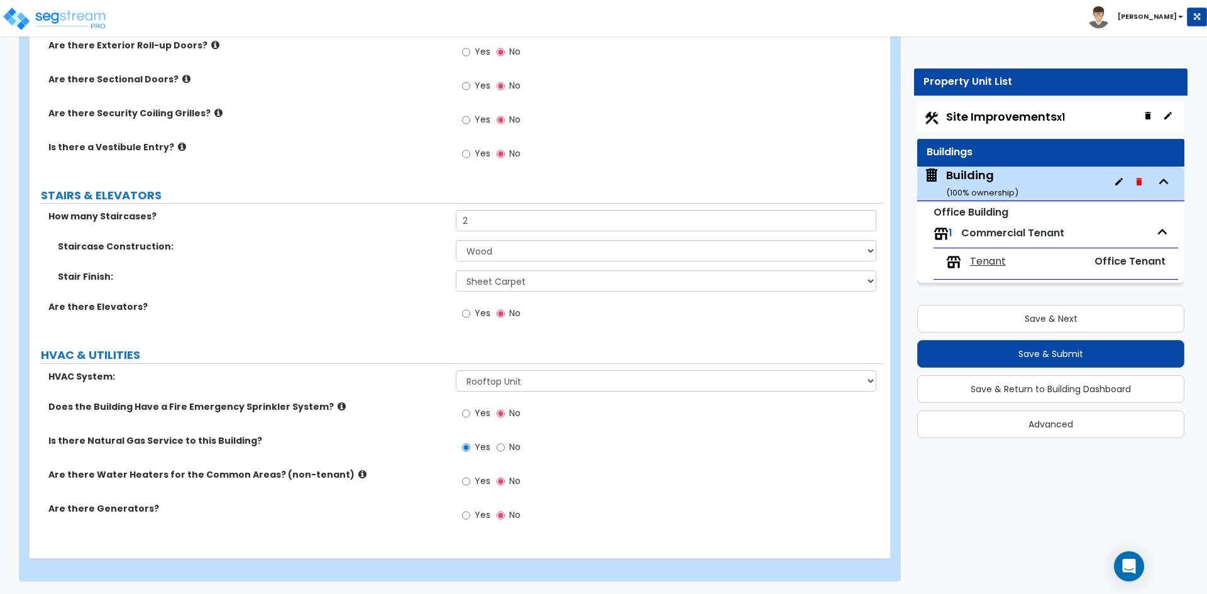
click at [358, 475] on icon at bounding box center [362, 474] width 8 height 9
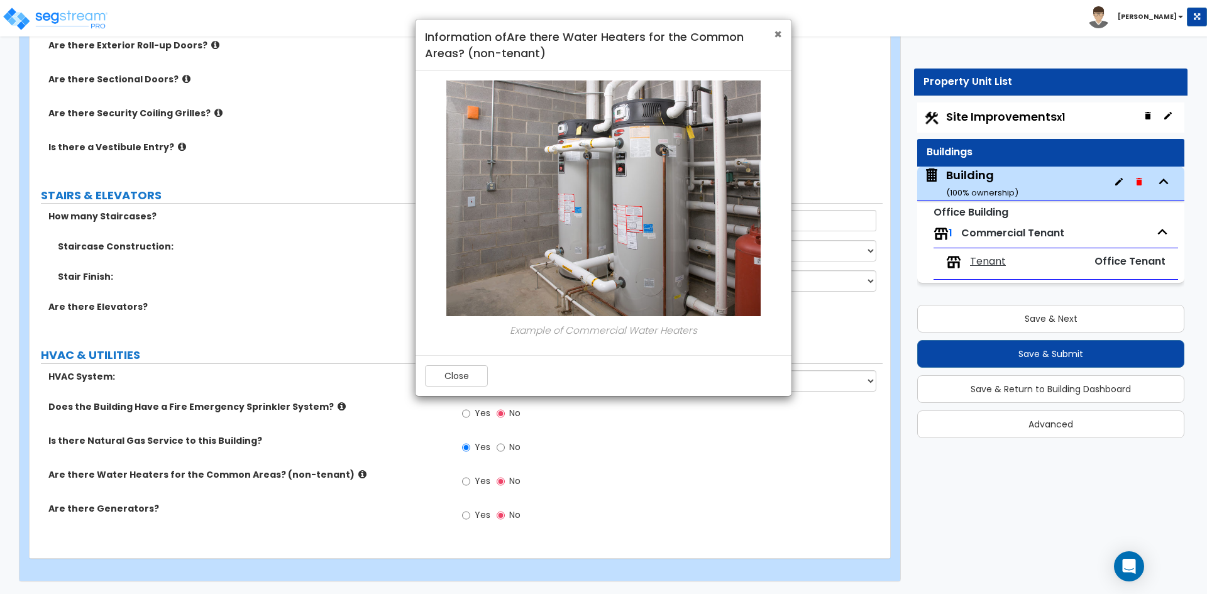
click at [778, 31] on span "×" at bounding box center [778, 34] width 8 height 18
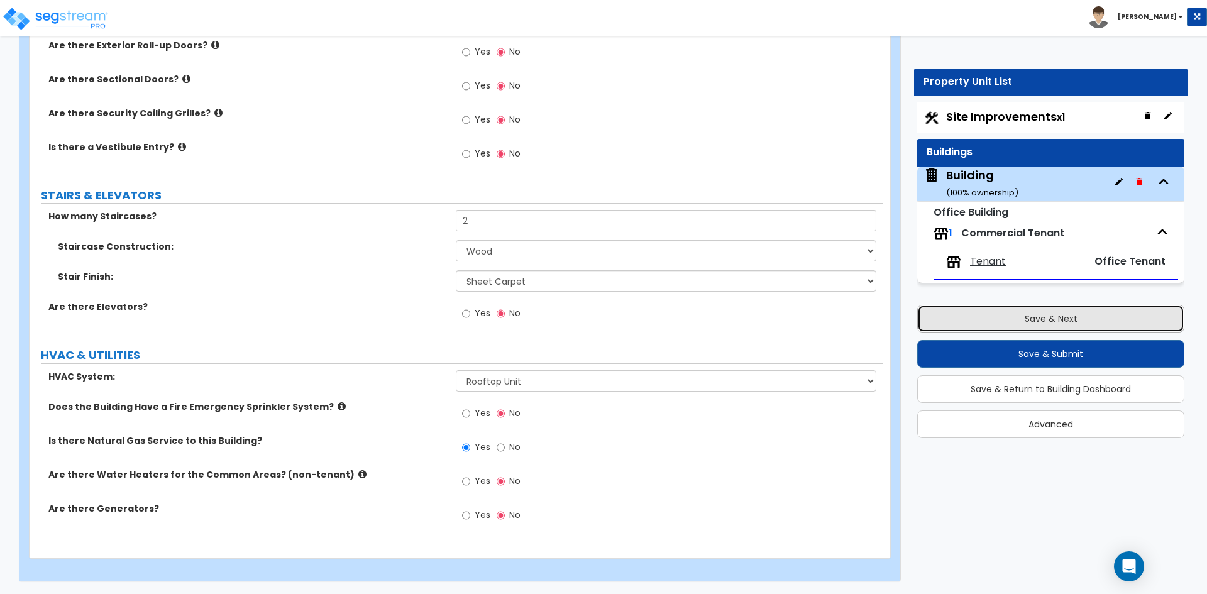
click at [1046, 328] on button "Save & Next" at bounding box center [1050, 319] width 267 height 28
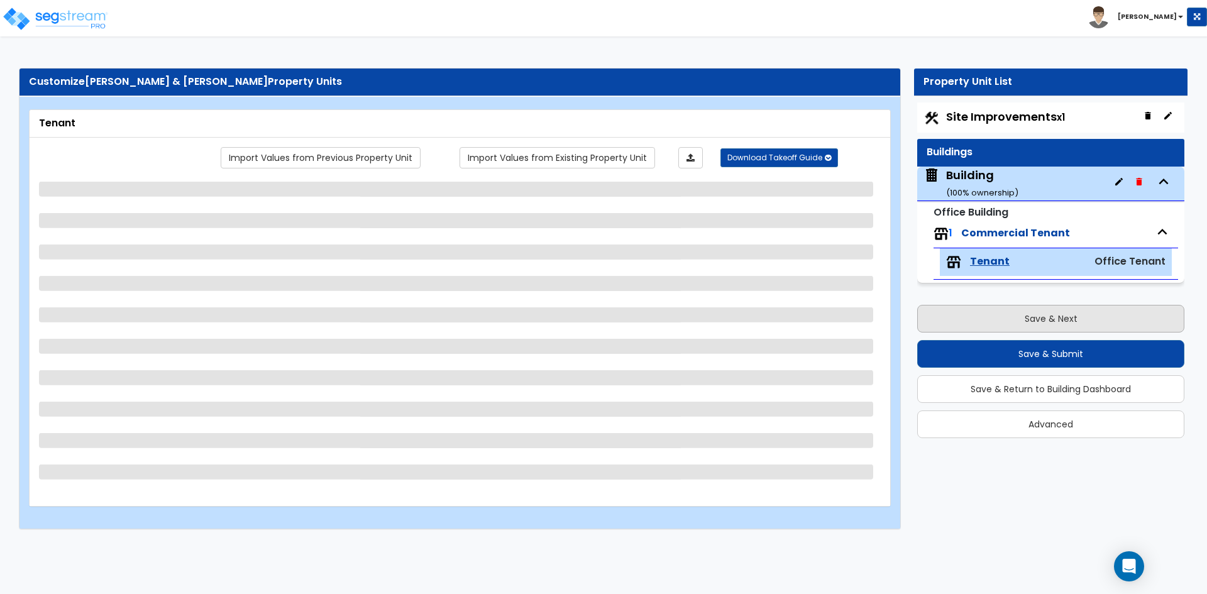
scroll to position [0, 0]
select select "1"
select select "2"
select select "7"
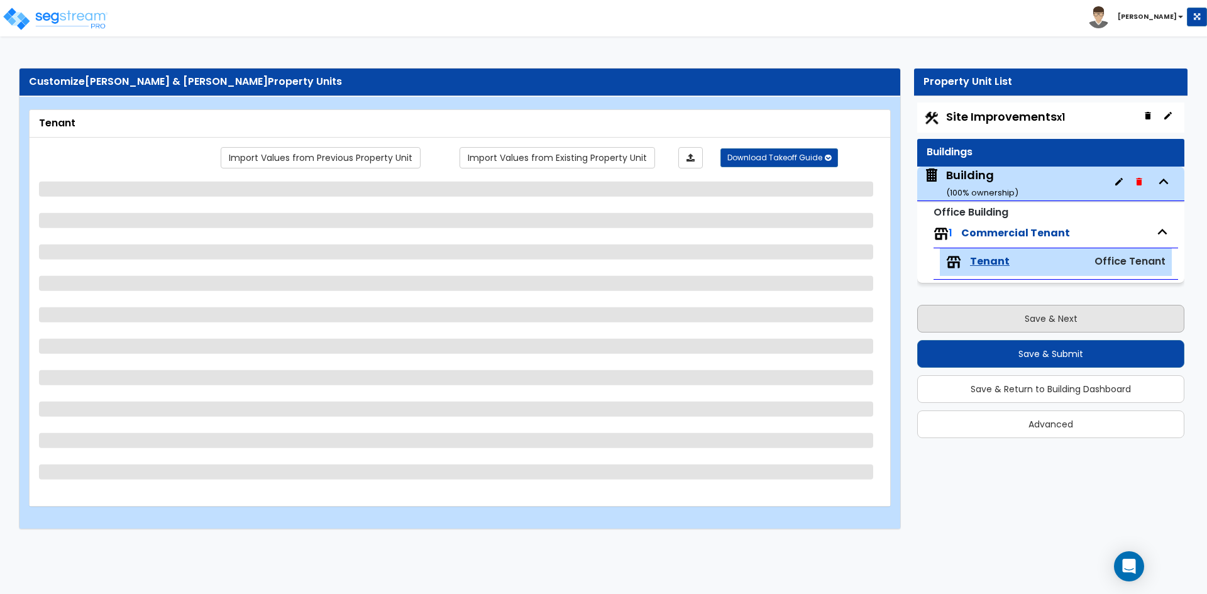
select select "2"
select select "1"
select select "2"
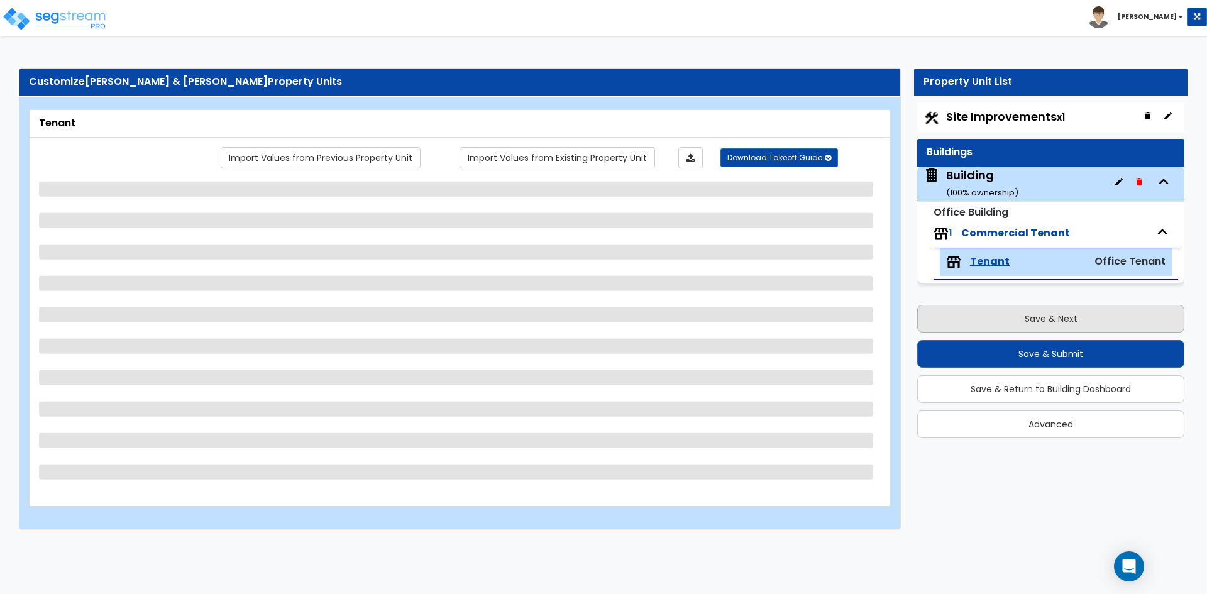
select select "1"
select select "2"
select select "1"
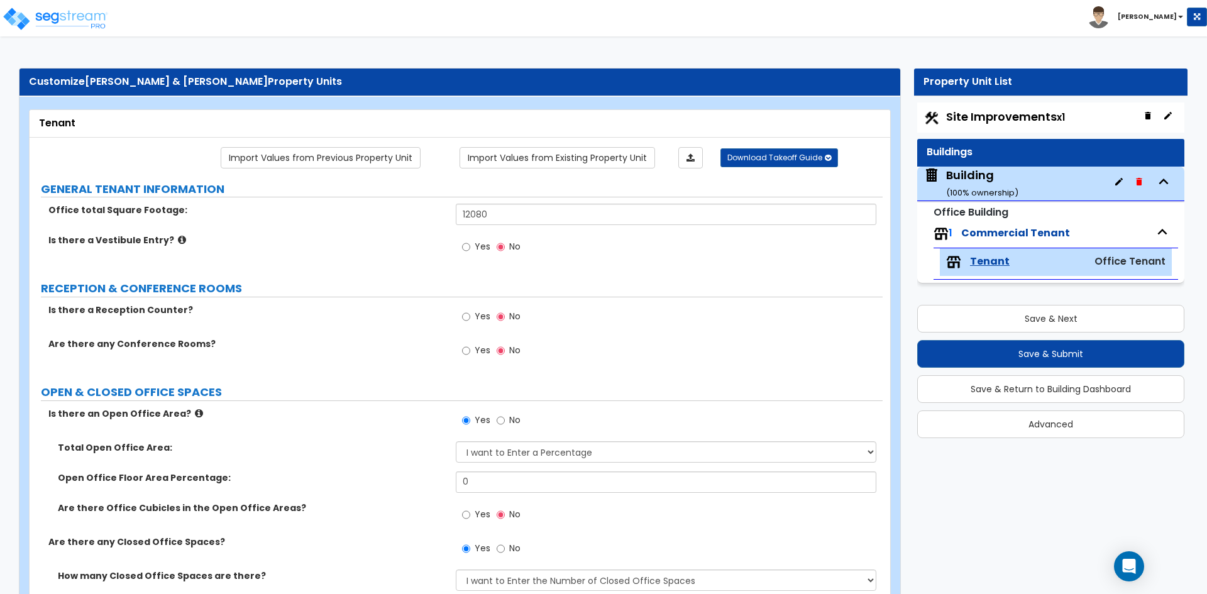
click at [195, 412] on icon at bounding box center [199, 413] width 8 height 9
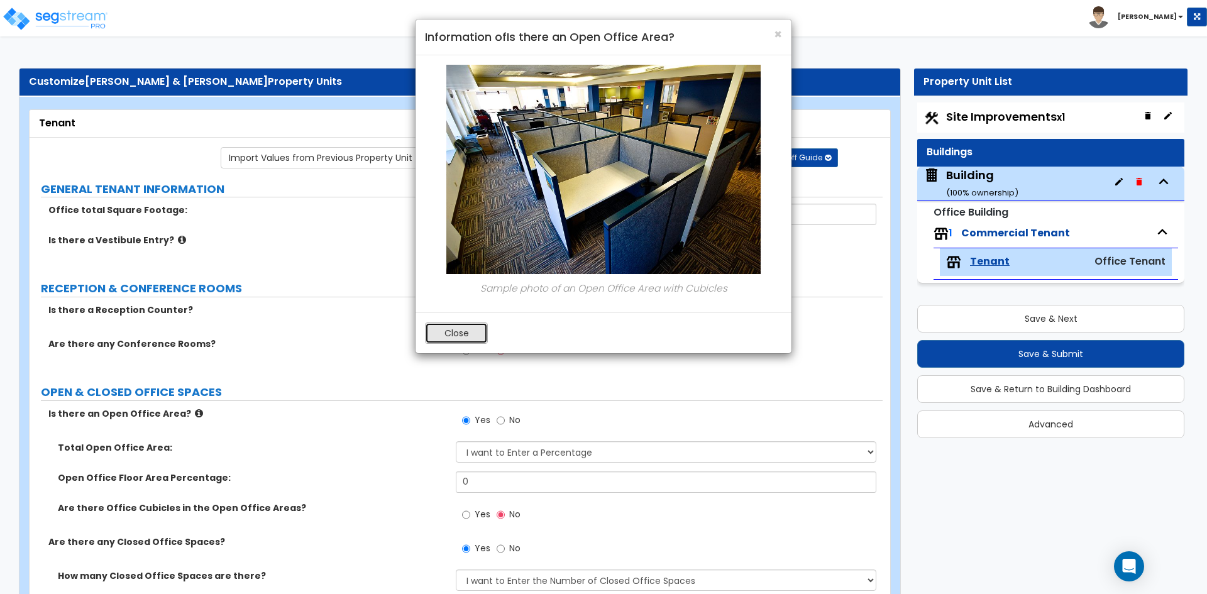
click at [469, 332] on button "Close" at bounding box center [456, 333] width 63 height 21
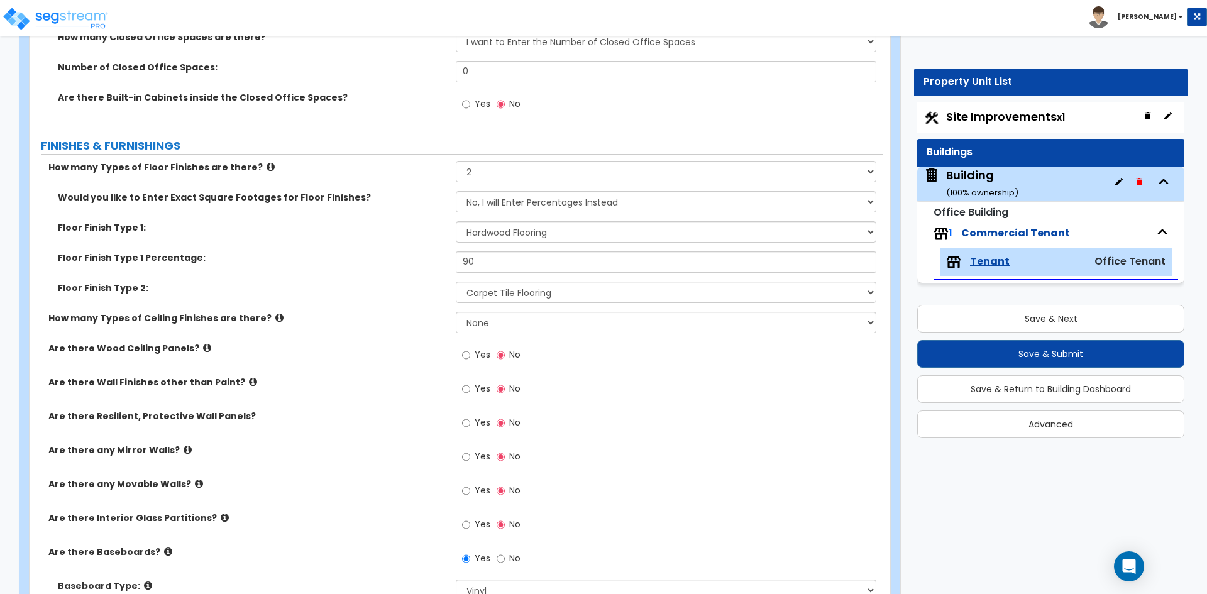
scroll to position [566, 0]
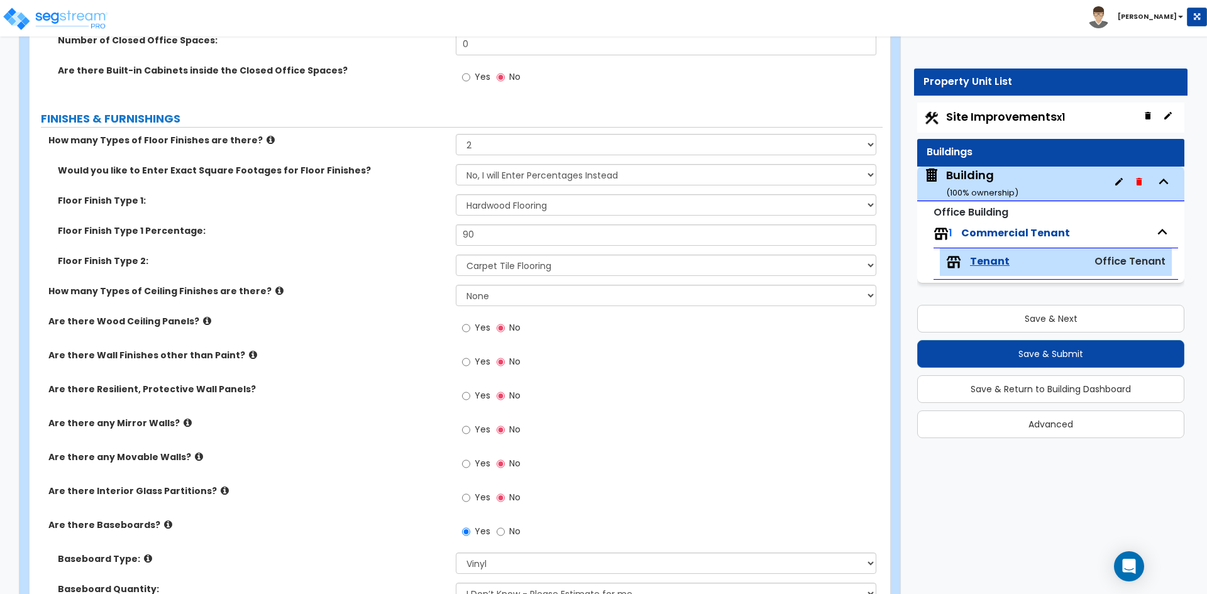
click at [221, 490] on icon at bounding box center [225, 490] width 8 height 9
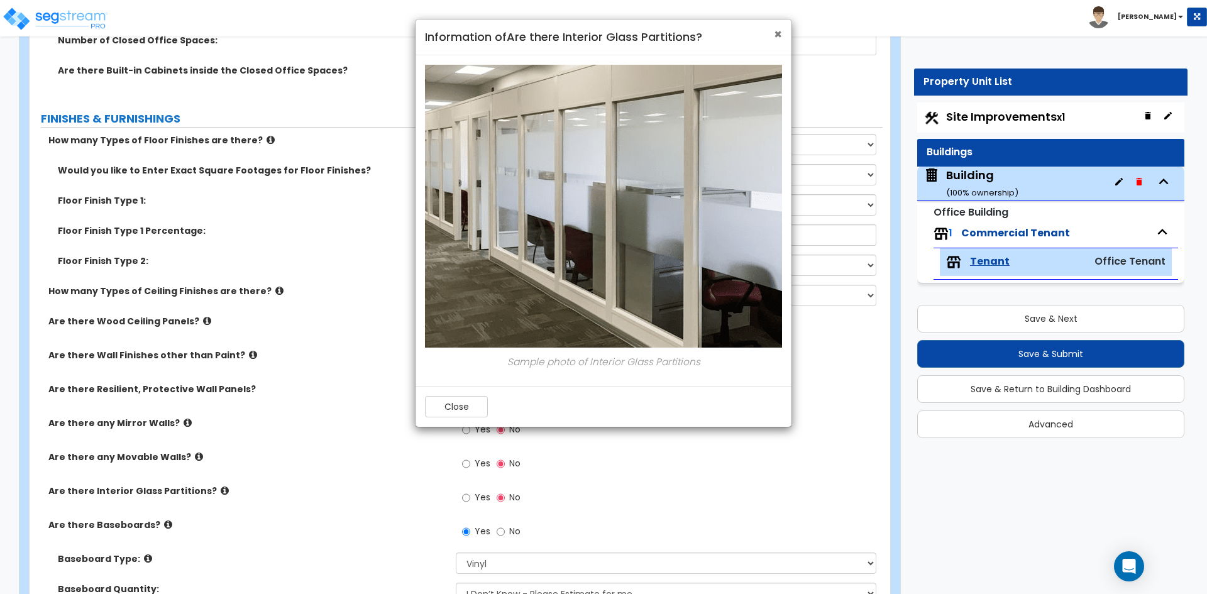
click at [780, 31] on span "×" at bounding box center [778, 34] width 8 height 18
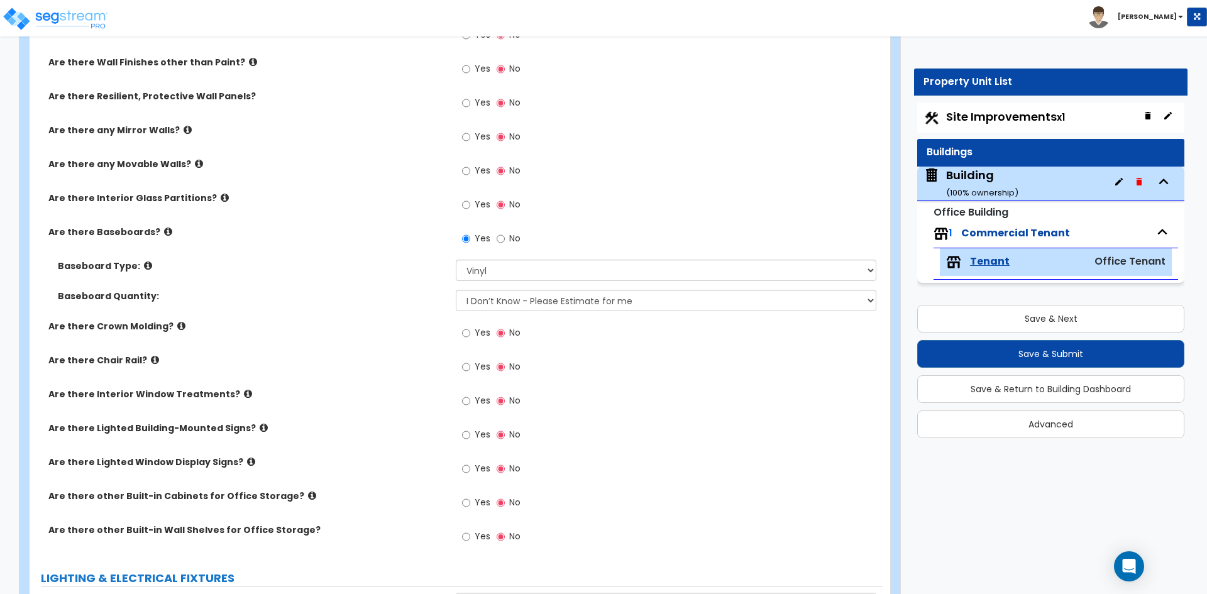
scroll to position [880, 0]
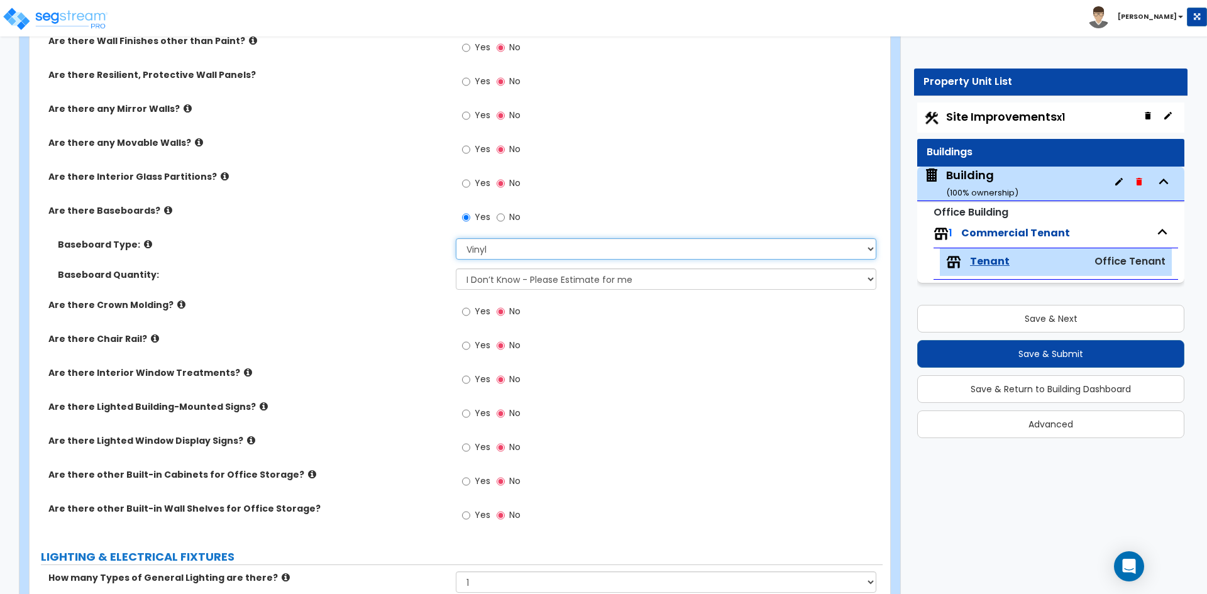
click at [863, 246] on select "Please Choose One Wood Vinyl Carpet Tile" at bounding box center [666, 248] width 420 height 21
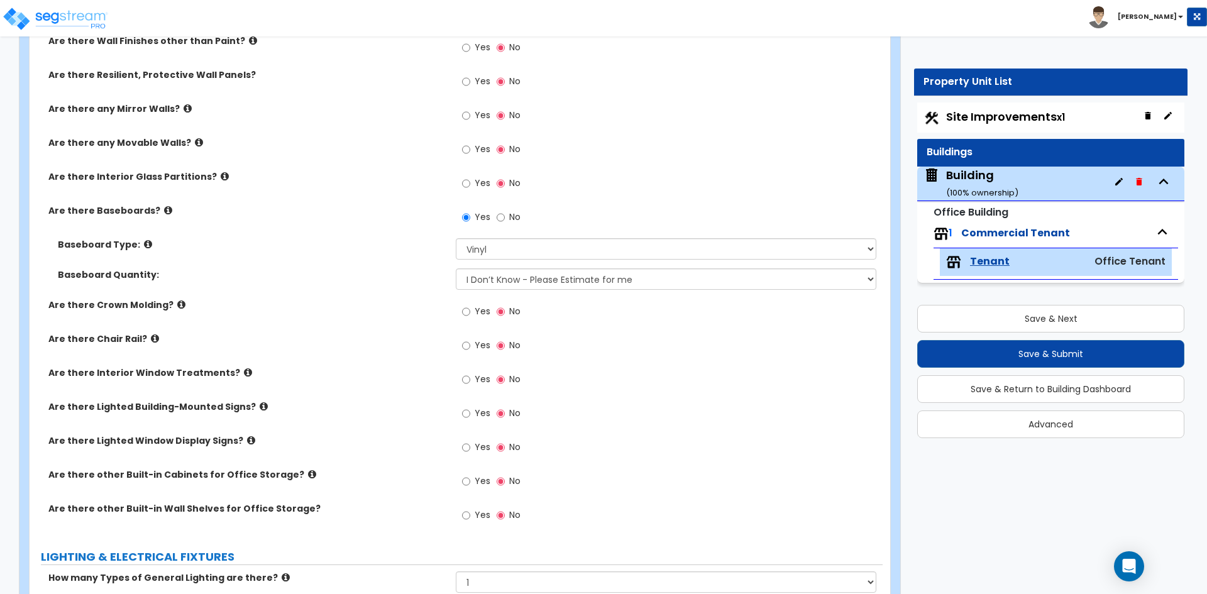
click at [471, 377] on label "Yes" at bounding box center [476, 380] width 28 height 21
click at [470, 377] on input "Yes" at bounding box center [466, 380] width 8 height 14
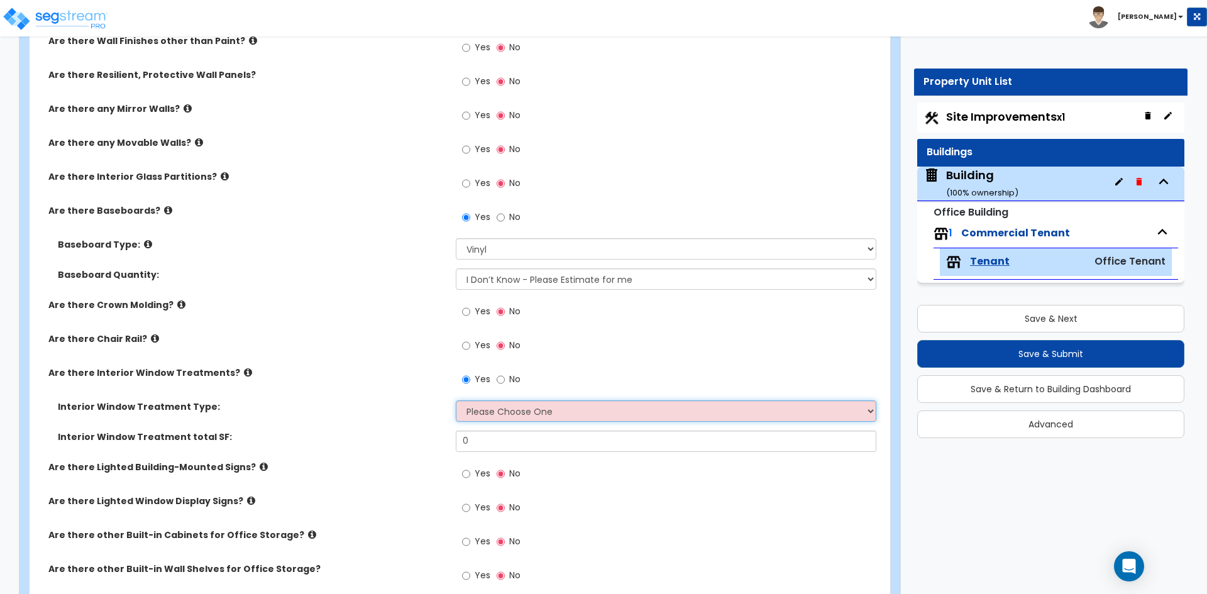
click at [579, 416] on select "Please Choose One Vertical Blinds Window Shades Venetian Blinds Wood Shutters" at bounding box center [666, 411] width 420 height 21
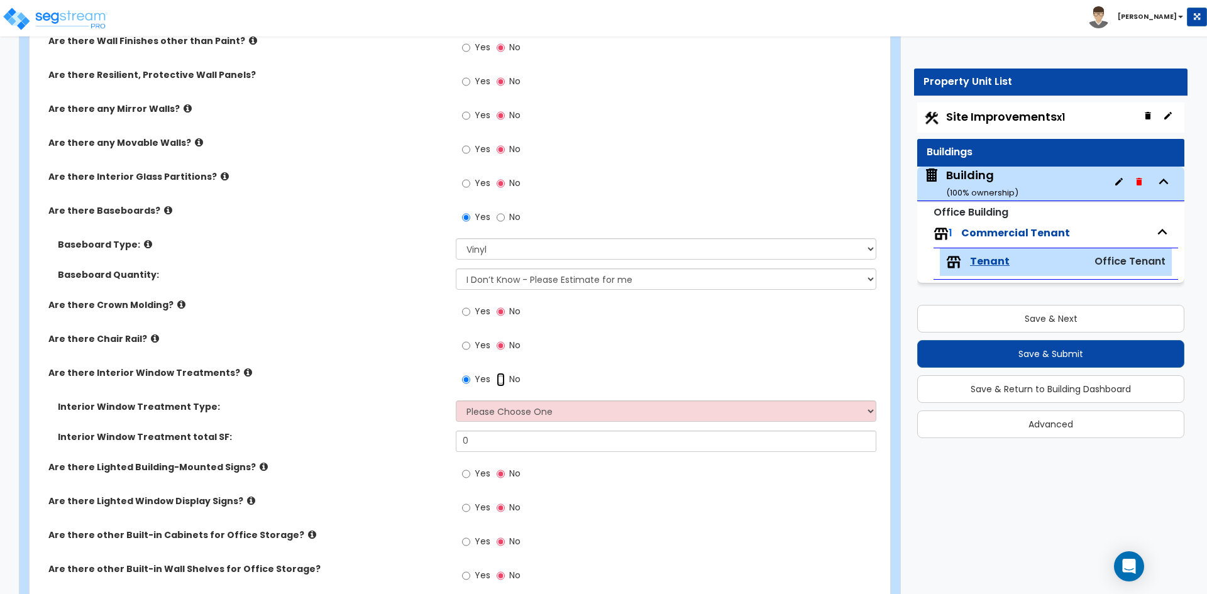
click at [499, 380] on input "No" at bounding box center [501, 380] width 8 height 14
radio input "false"
radio input "true"
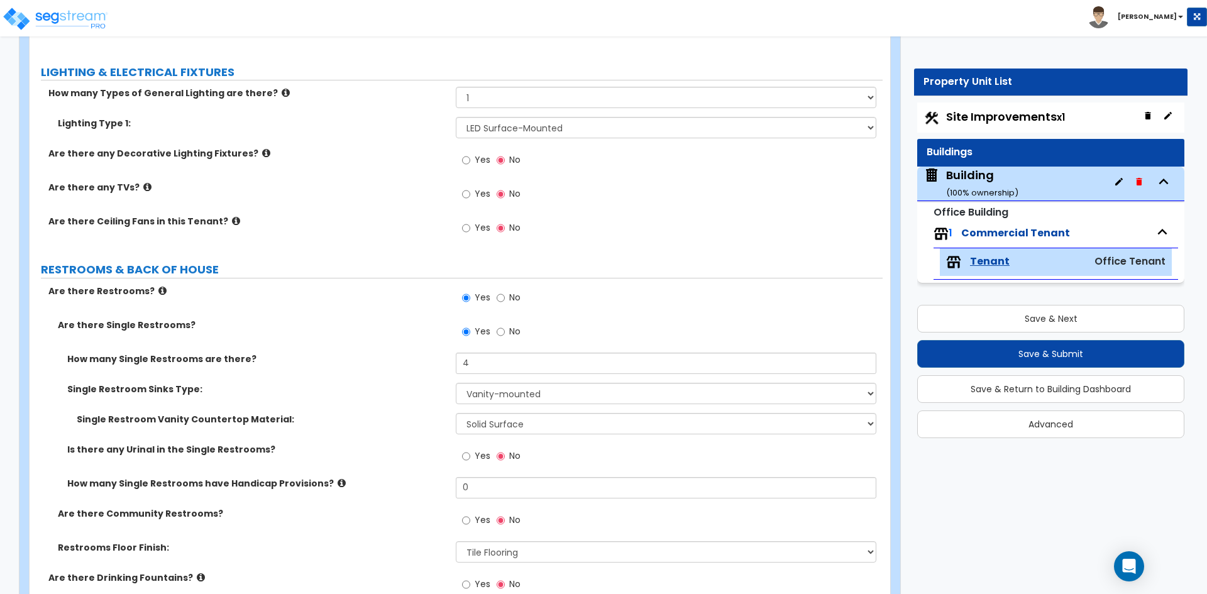
scroll to position [1383, 0]
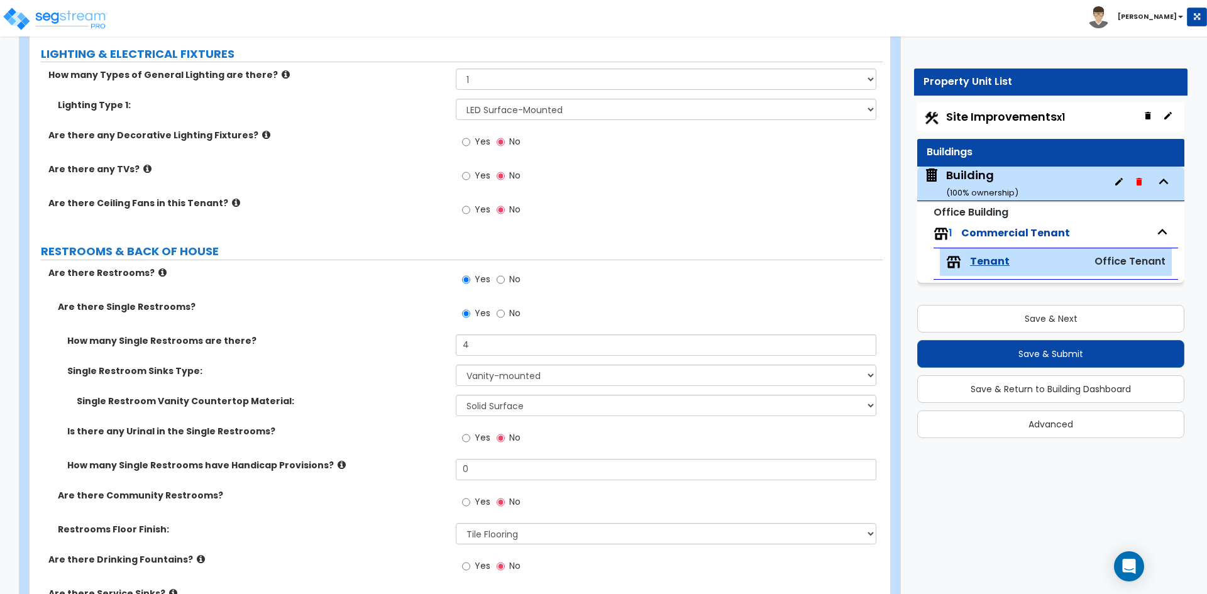
click at [262, 133] on icon at bounding box center [266, 134] width 8 height 9
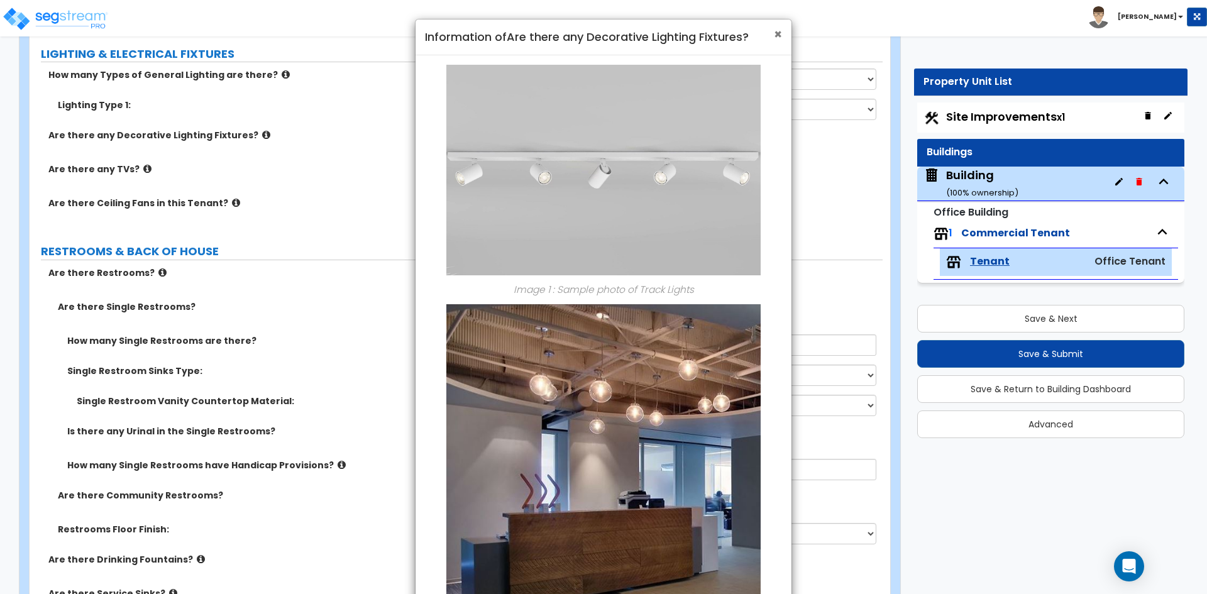
click at [778, 35] on span "×" at bounding box center [778, 34] width 8 height 18
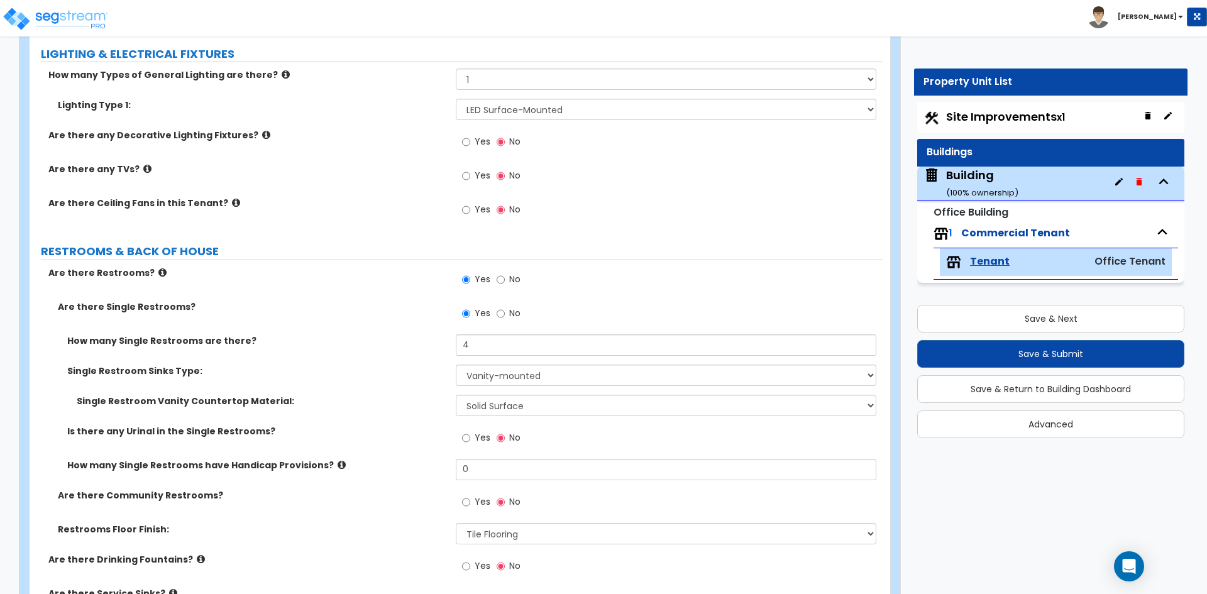
click at [158, 272] on icon at bounding box center [162, 272] width 8 height 9
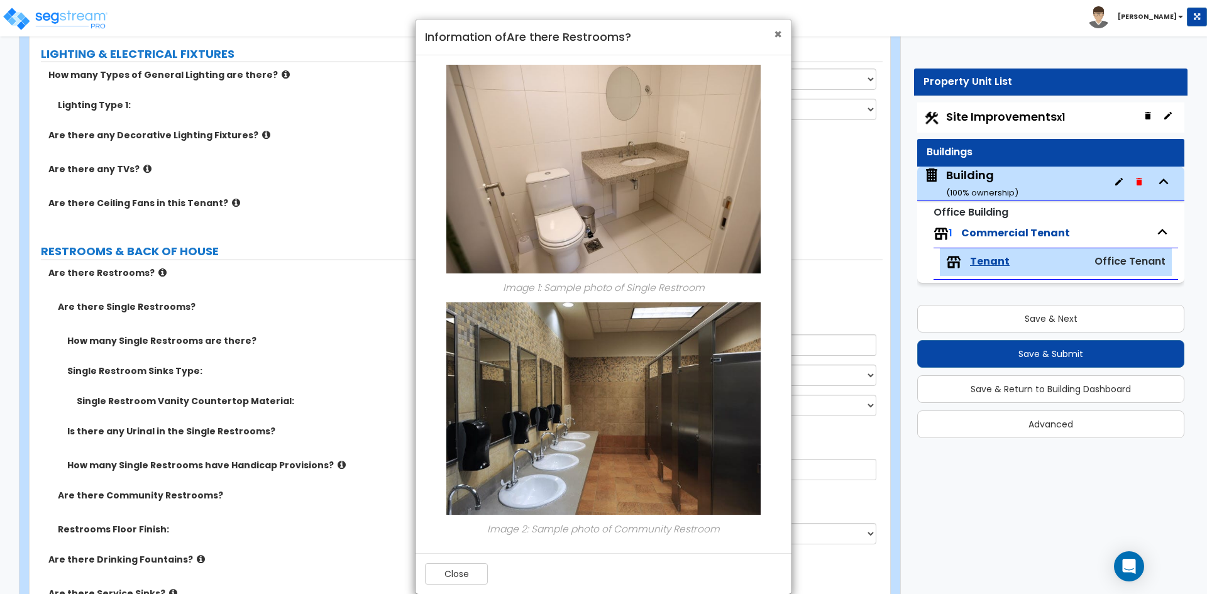
click at [777, 37] on span "×" at bounding box center [778, 34] width 8 height 18
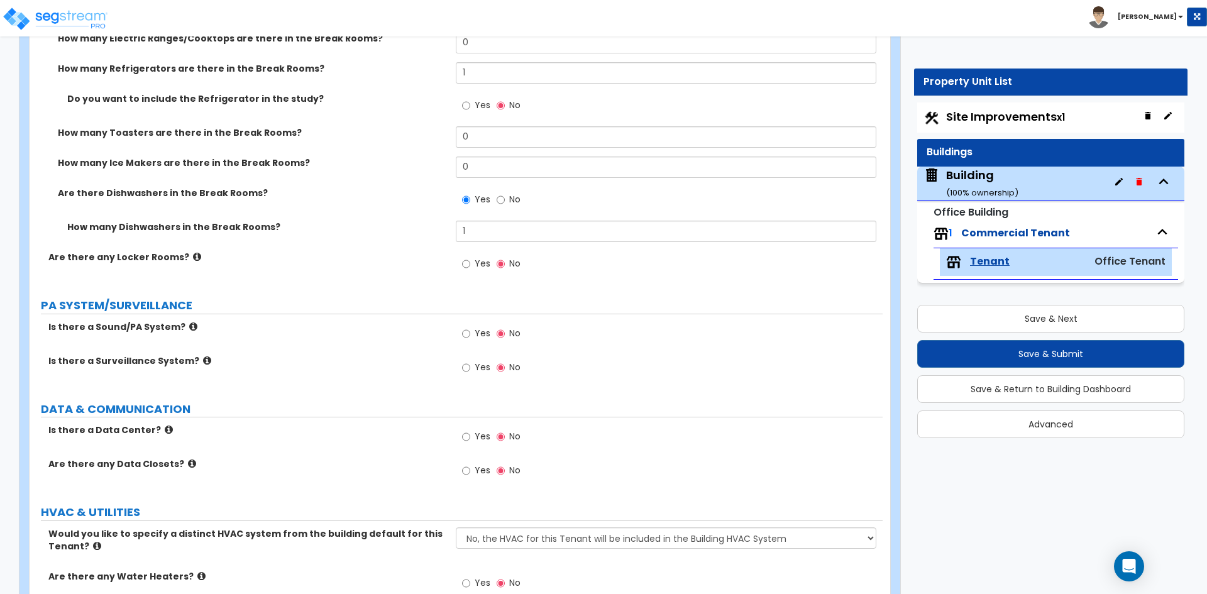
scroll to position [2482, 0]
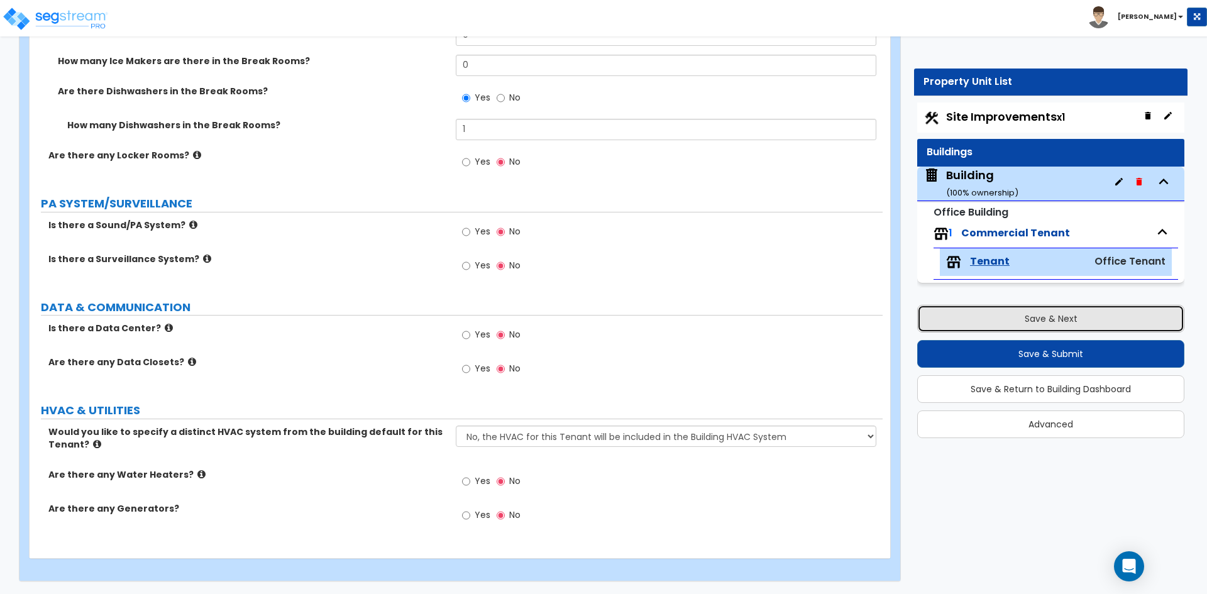
click at [1035, 328] on button "Save & Next" at bounding box center [1050, 319] width 267 height 28
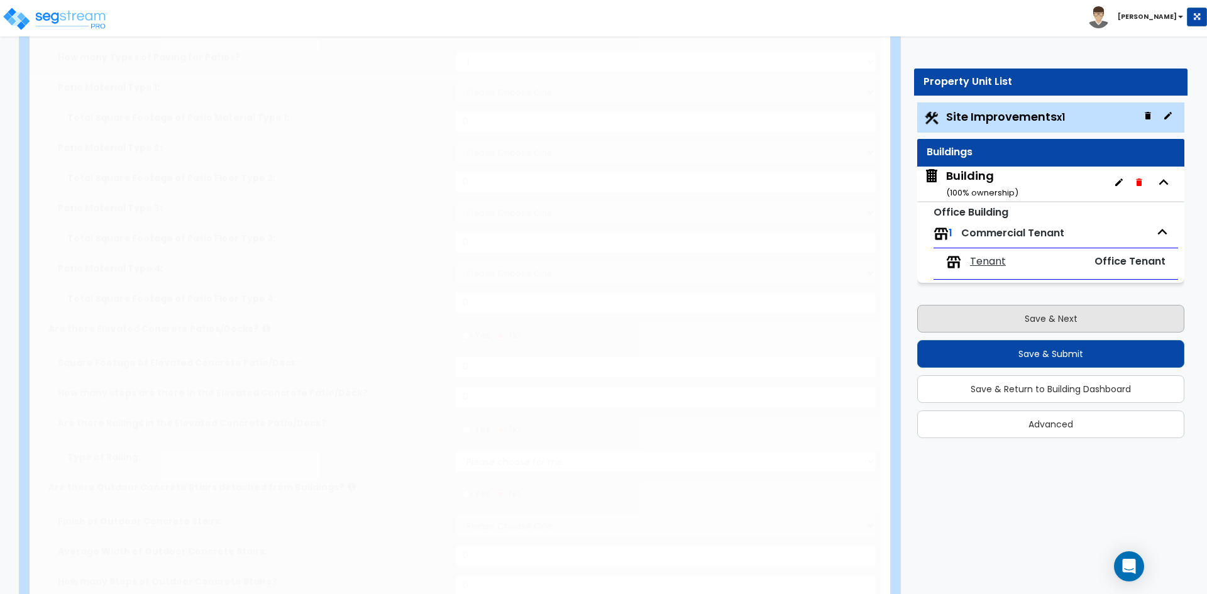
type input "0.15"
select select "2"
type input "300"
radio input "true"
type input "4"
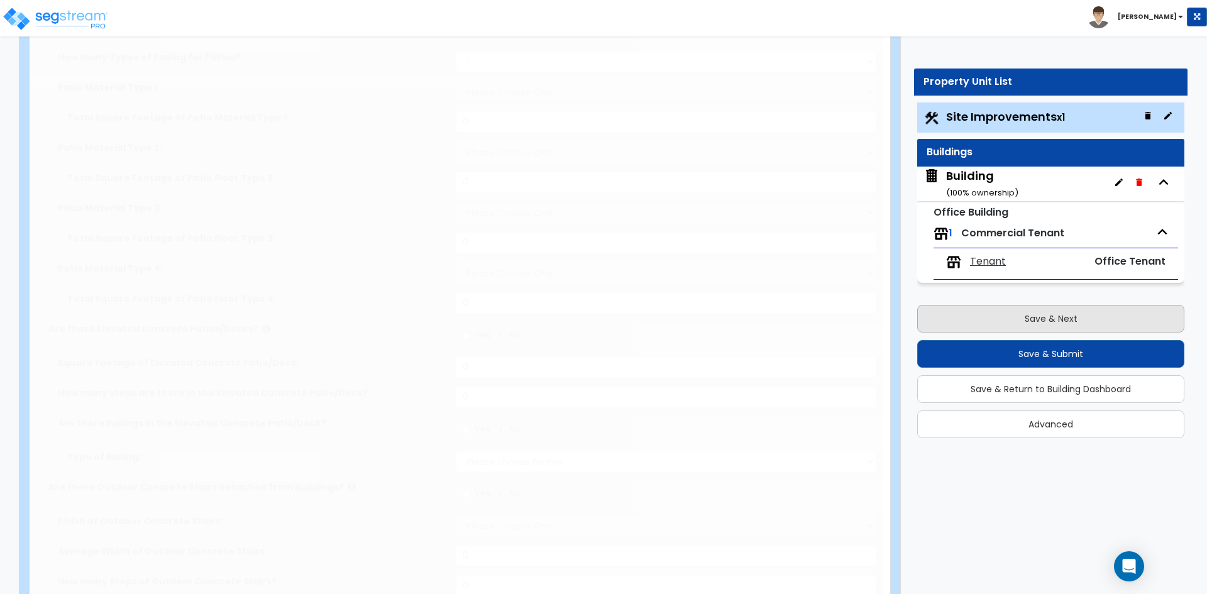
radio input "true"
select select "1"
type input "3"
radio input "true"
type input "40"
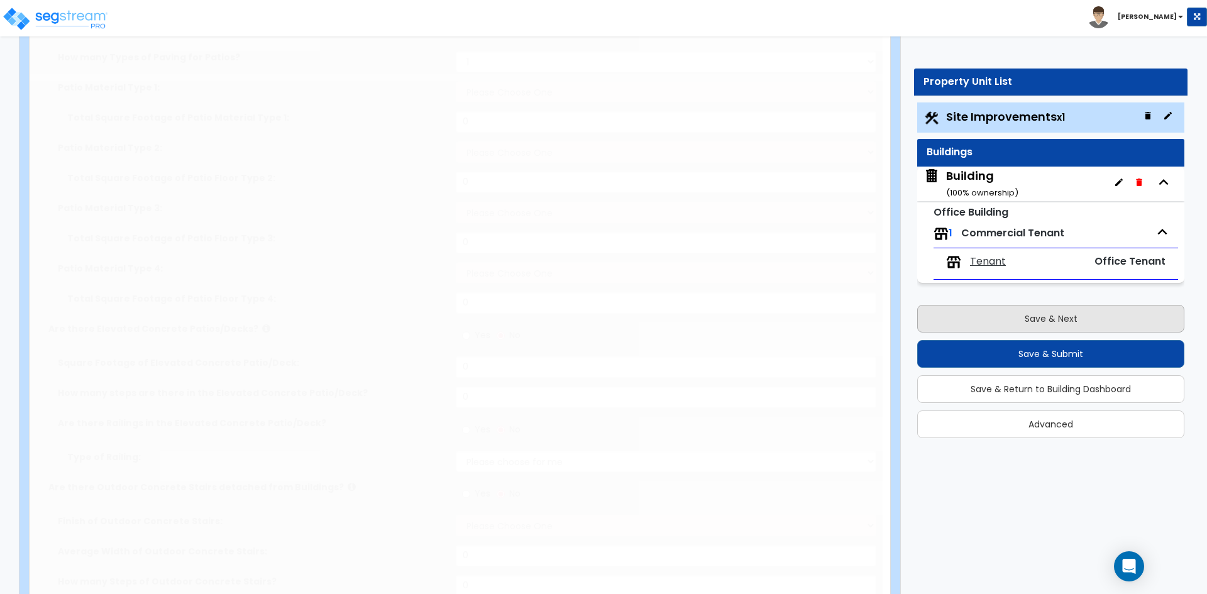
radio input "true"
type input "3"
type input "50"
select select "2"
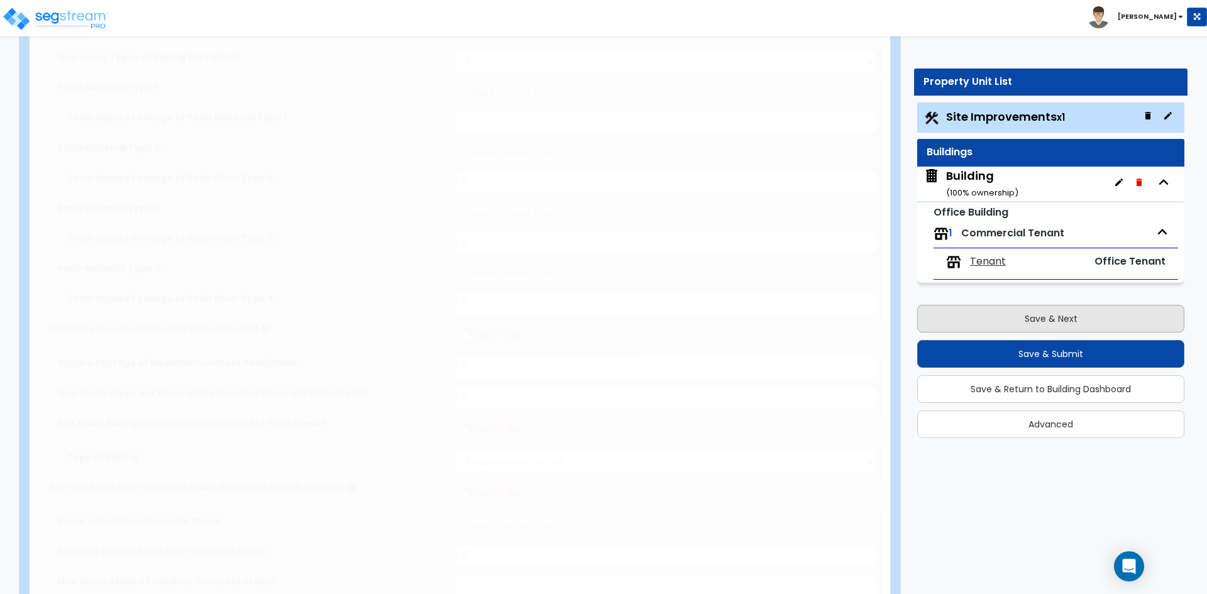
type input "100"
radio input "true"
select select "2"
select select "8"
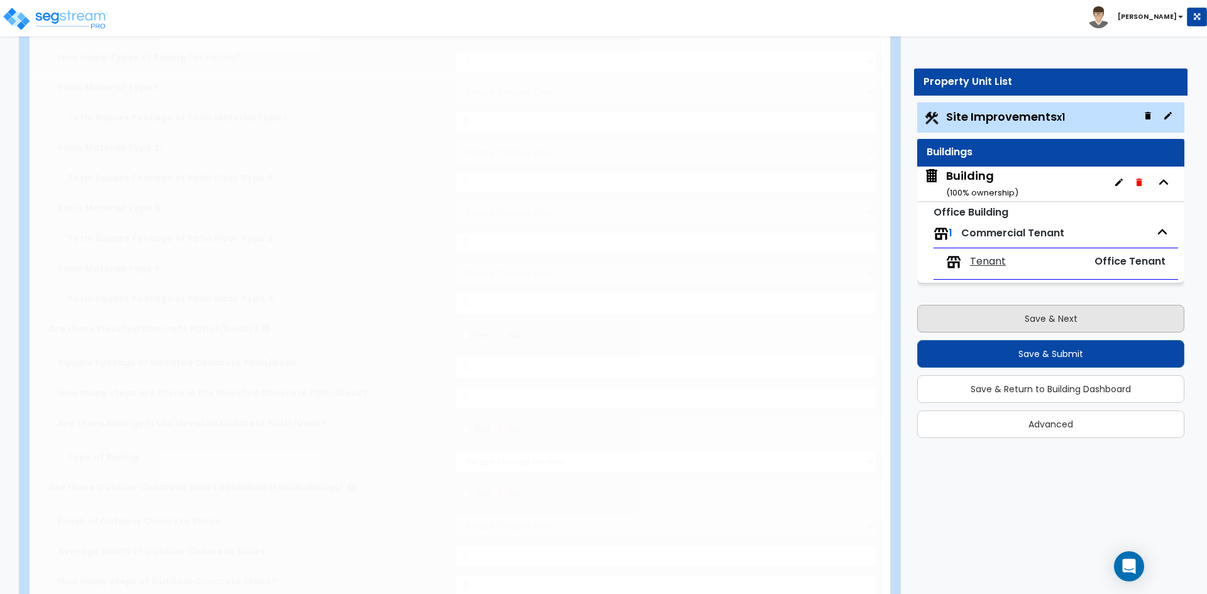
type input "2"
select select "3"
type input "5"
select select "1"
select select "4"
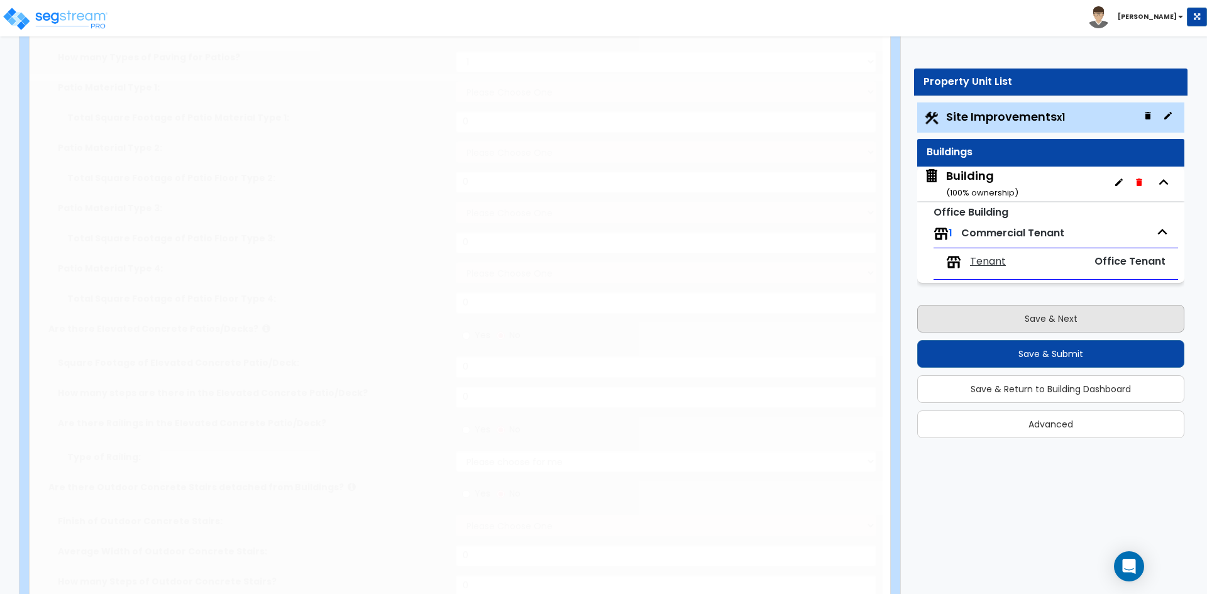
type input "10"
radio input "true"
type input "100"
